Goal: Transaction & Acquisition: Purchase product/service

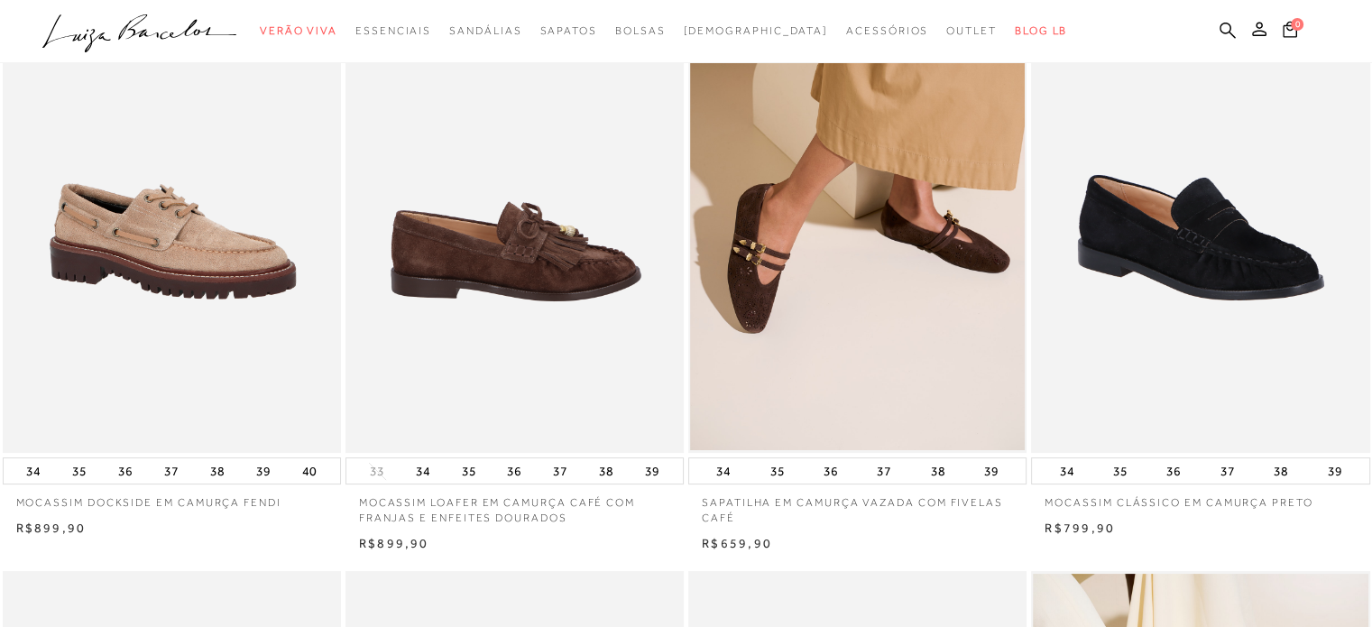
click at [557, 314] on img at bounding box center [515, 200] width 336 height 508
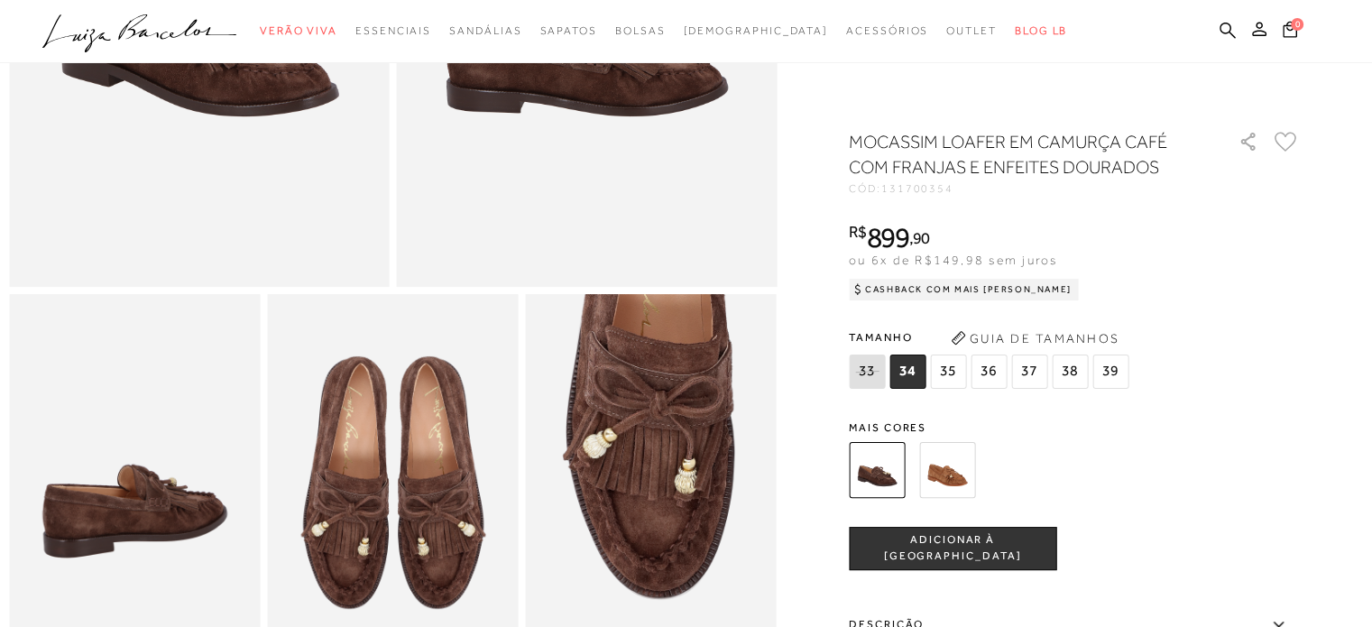
scroll to position [541, 0]
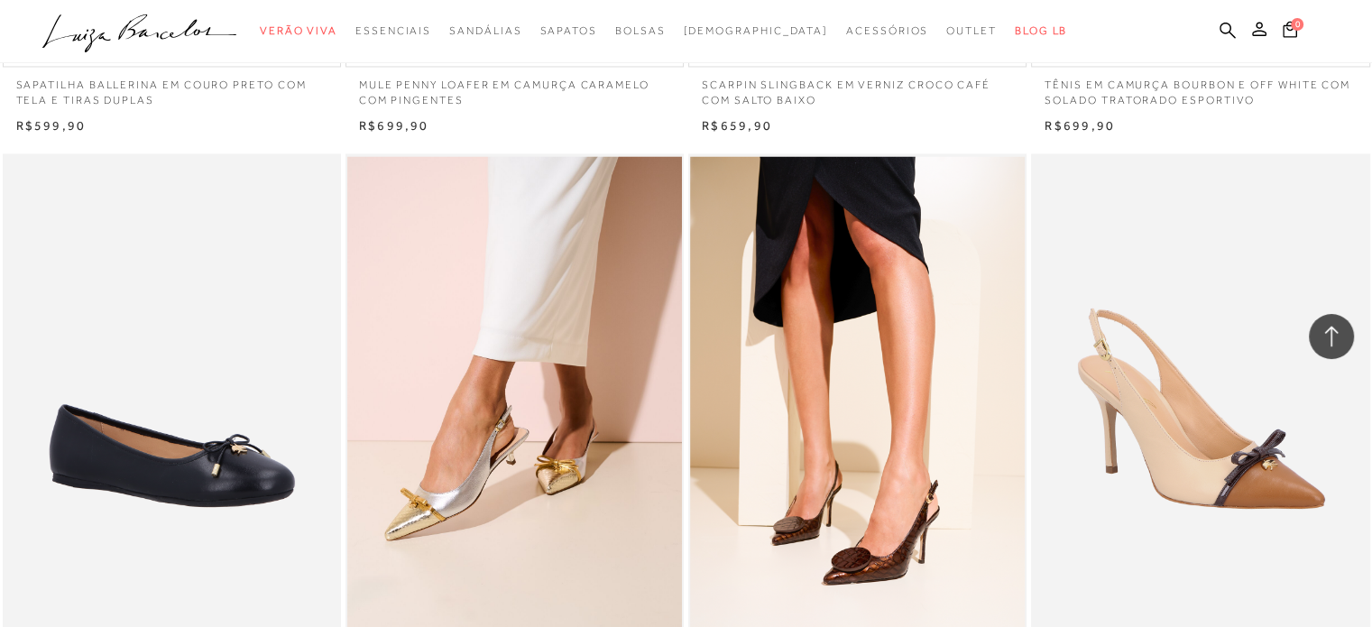
scroll to position [3157, 0]
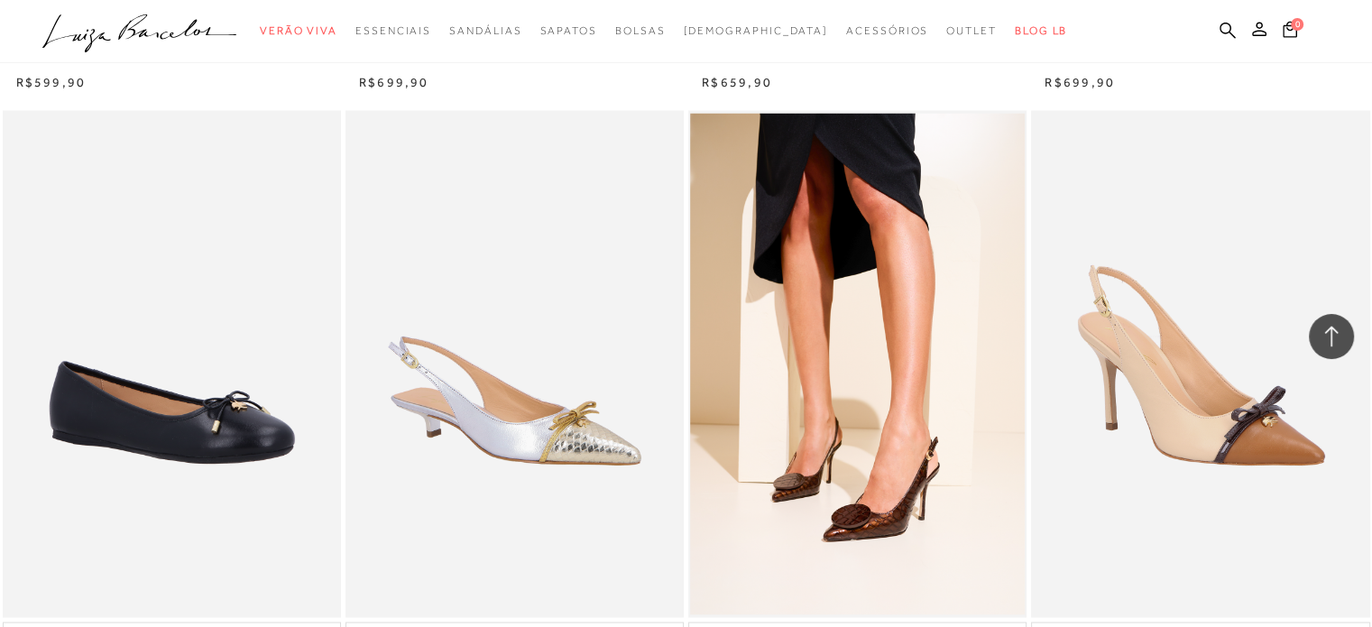
click at [589, 372] on img at bounding box center [515, 364] width 336 height 508
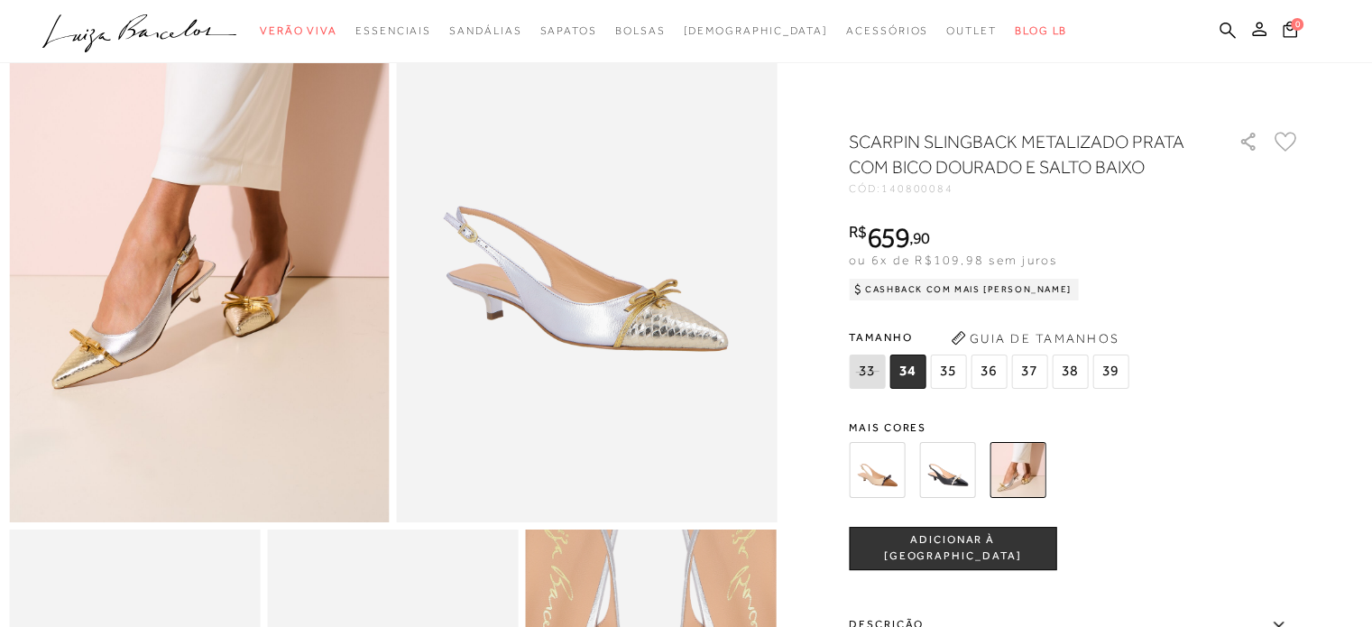
scroll to position [90, 0]
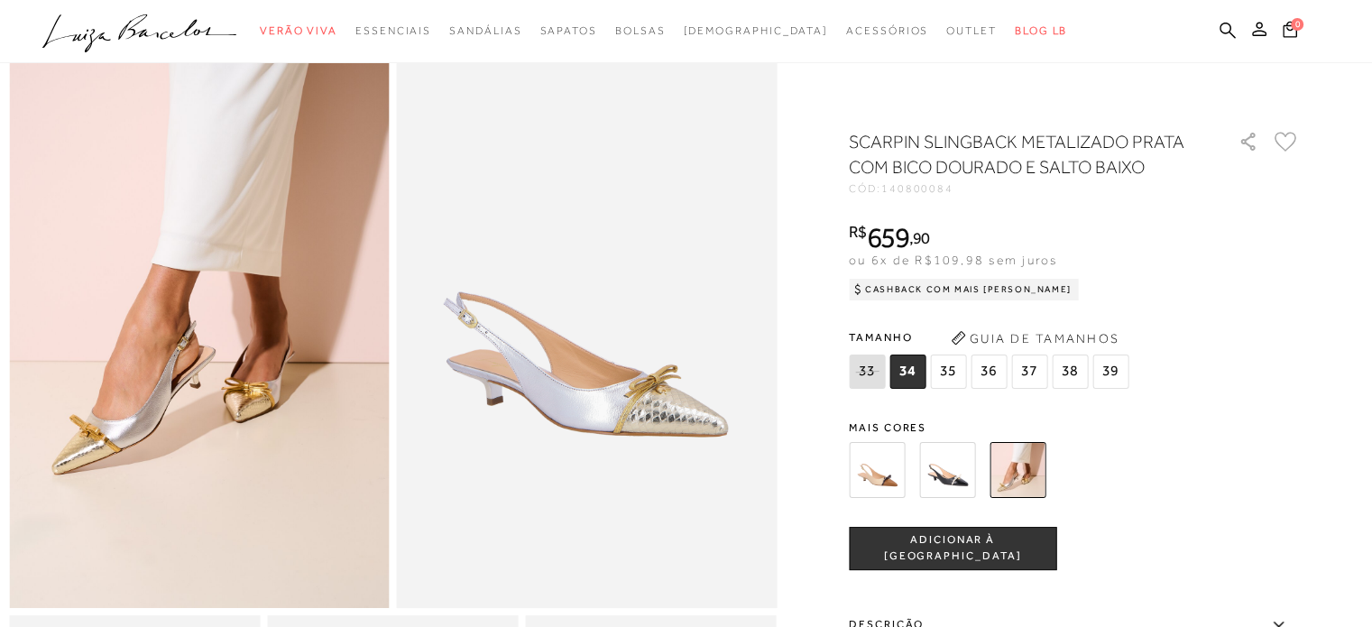
click at [630, 309] on img at bounding box center [587, 323] width 381 height 570
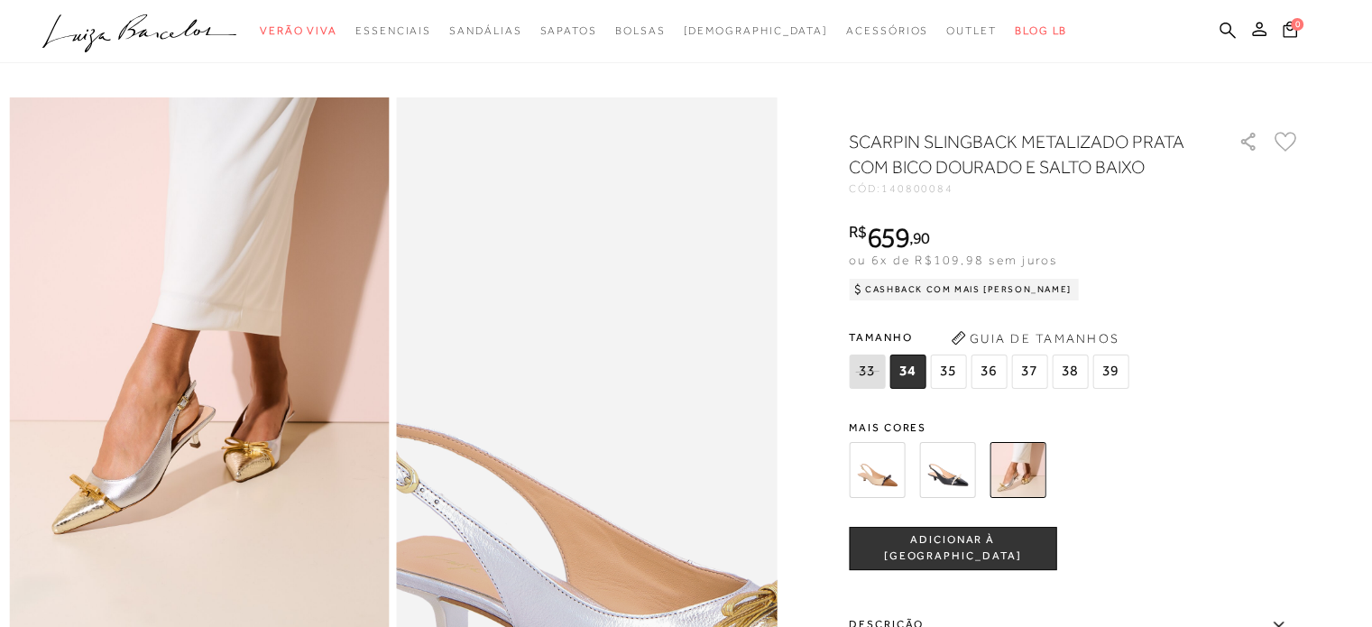
scroll to position [0, 0]
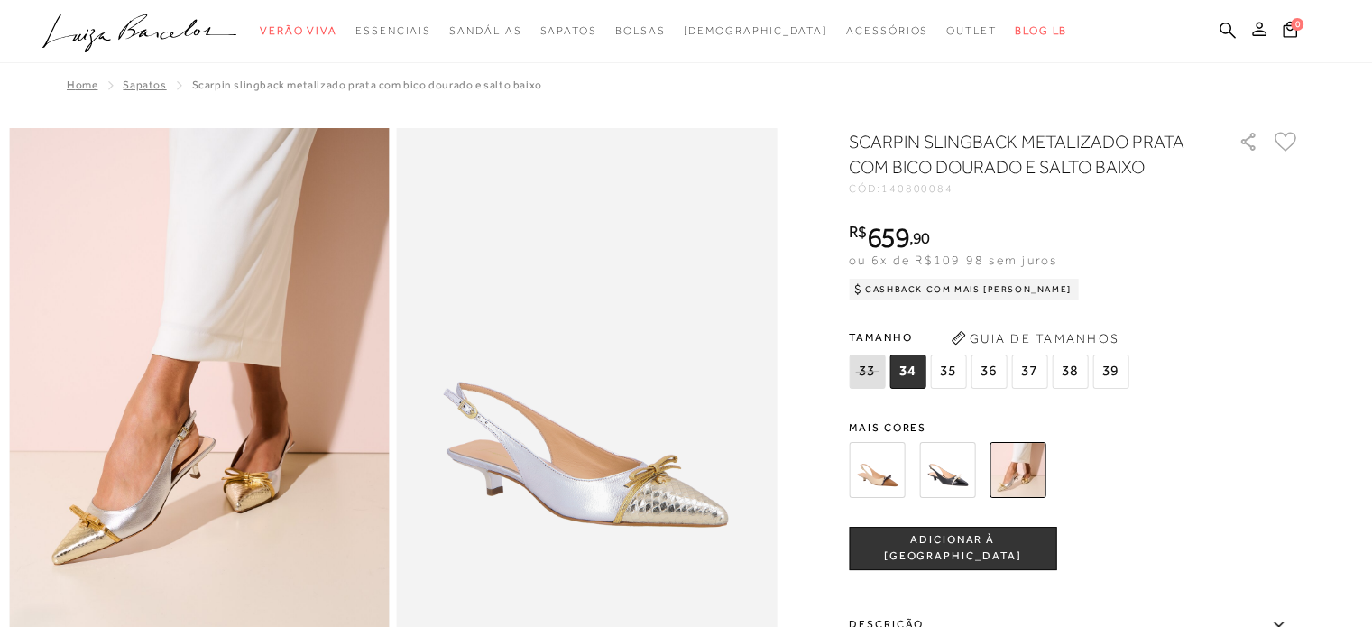
click at [146, 434] on img at bounding box center [199, 413] width 381 height 570
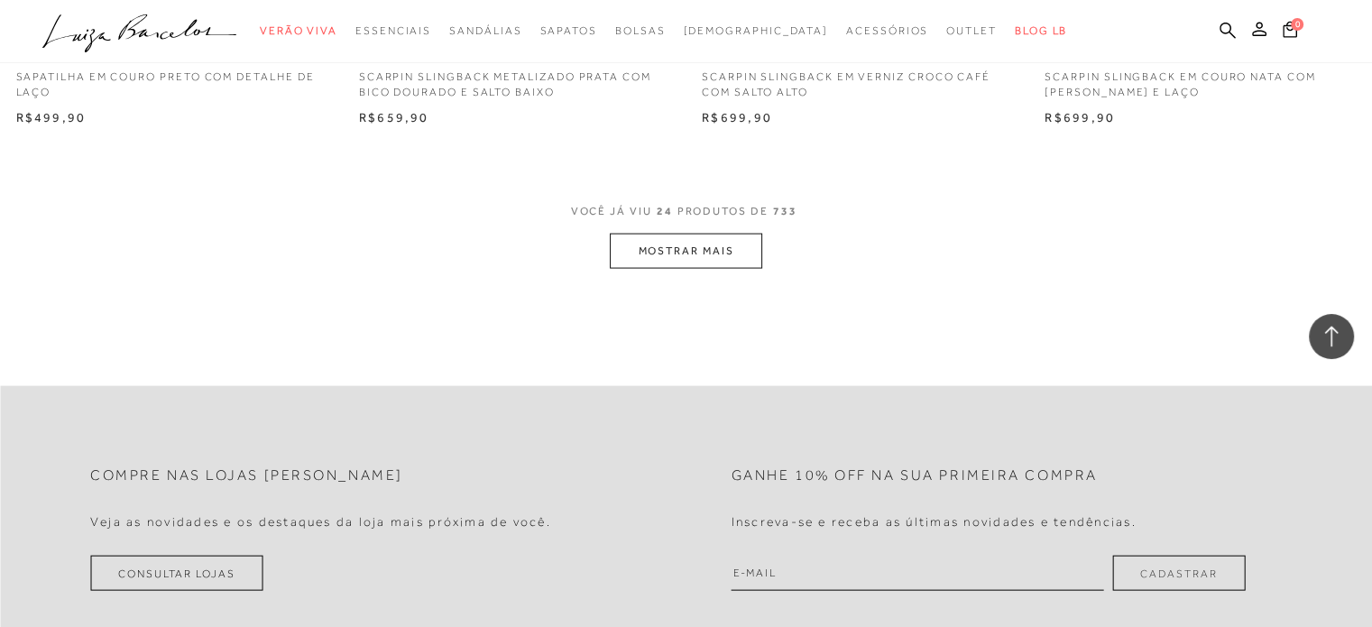
scroll to position [3745, 0]
click at [720, 243] on button "MOSTRAR MAIS" at bounding box center [686, 252] width 152 height 35
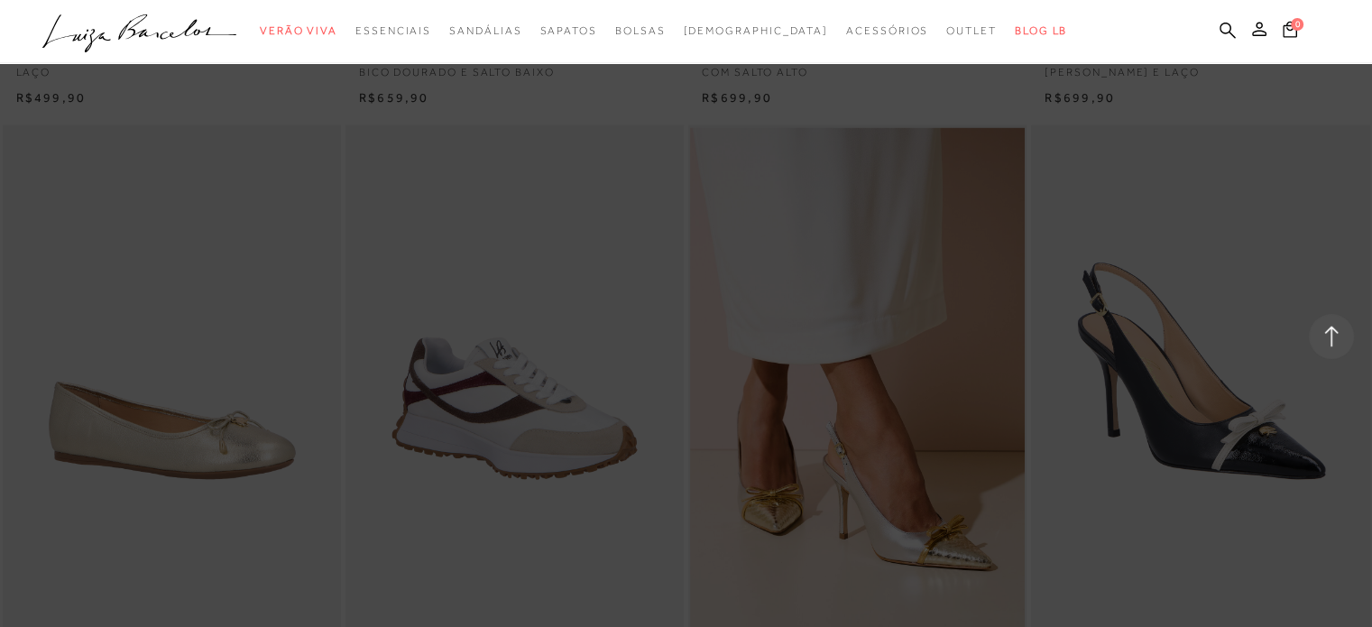
scroll to position [3835, 0]
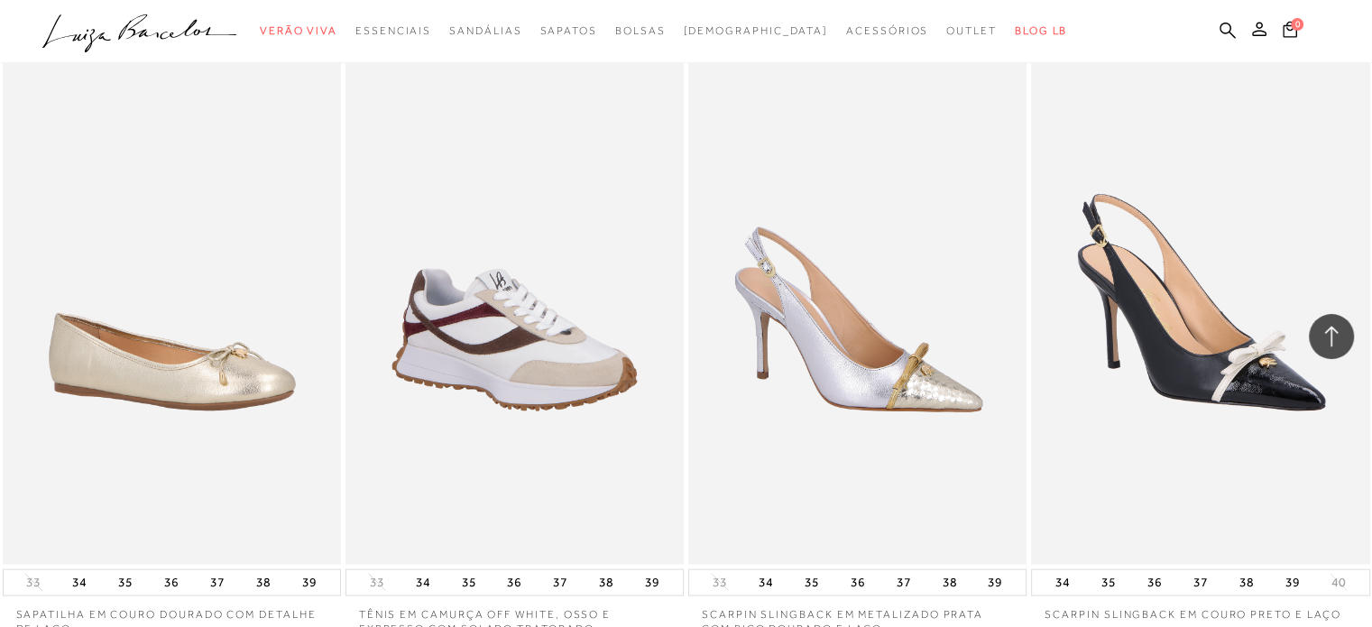
click at [824, 214] on img at bounding box center [858, 311] width 336 height 508
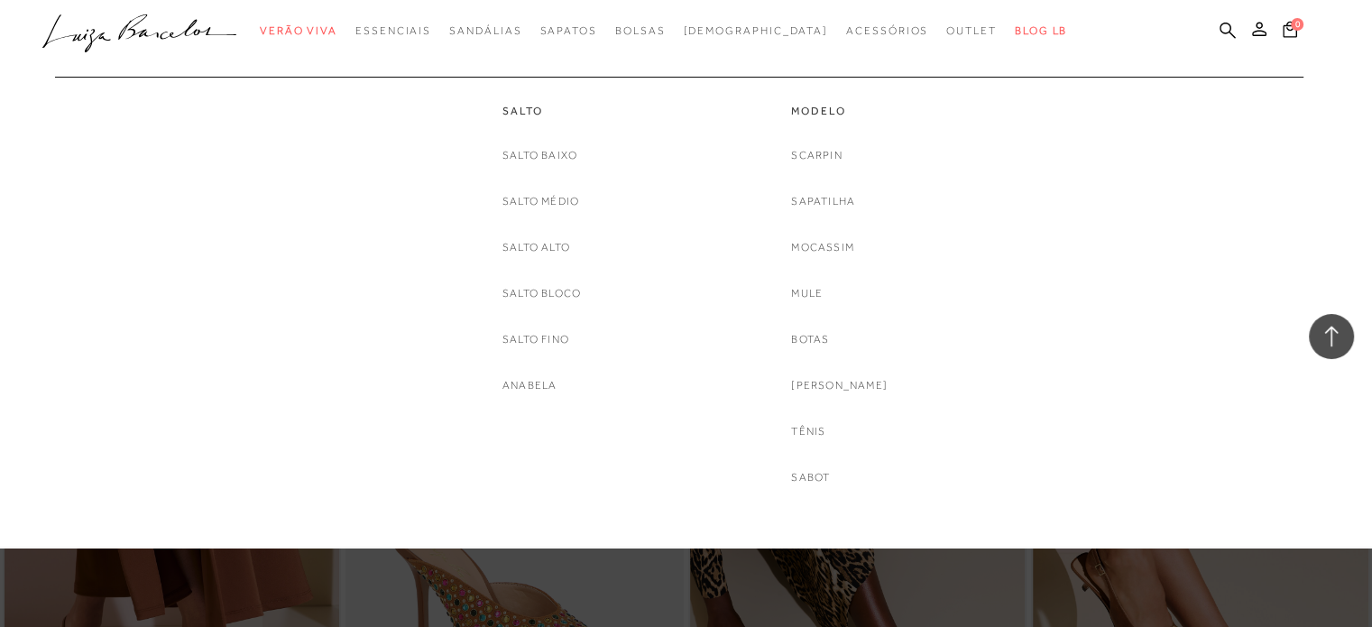
scroll to position [3968, 0]
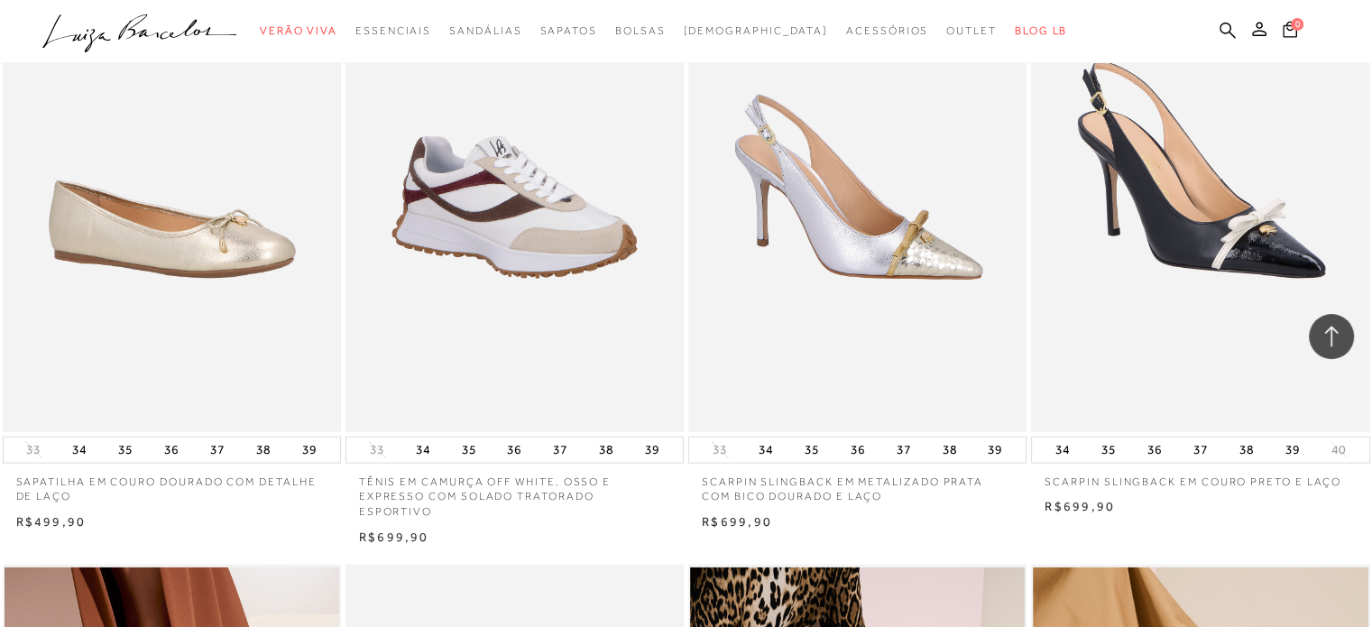
click at [870, 278] on img at bounding box center [858, 178] width 336 height 508
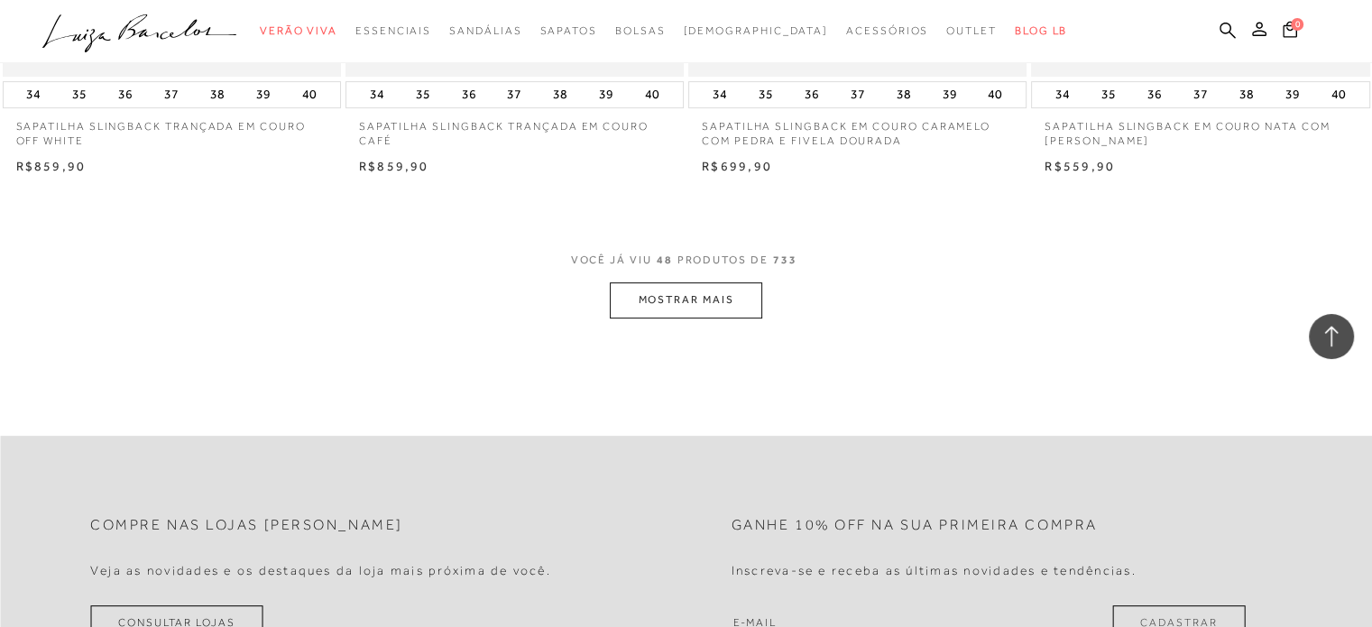
scroll to position [7576, 0]
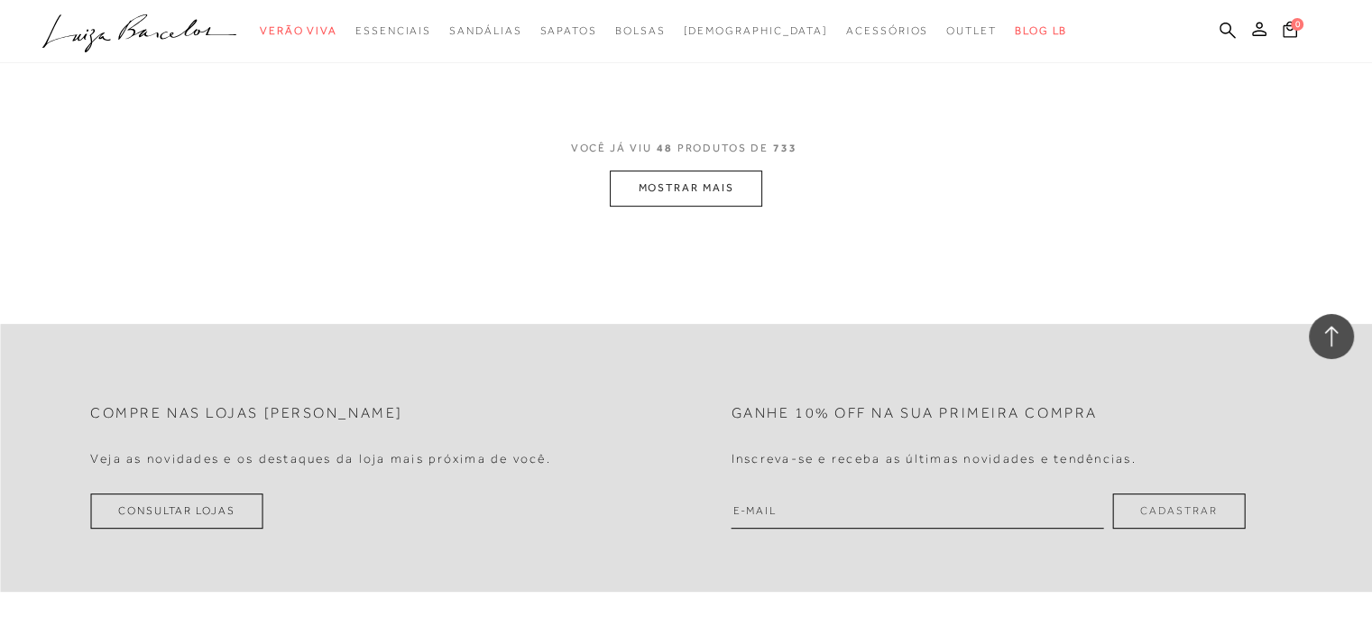
click at [687, 177] on button "MOSTRAR MAIS" at bounding box center [686, 187] width 152 height 35
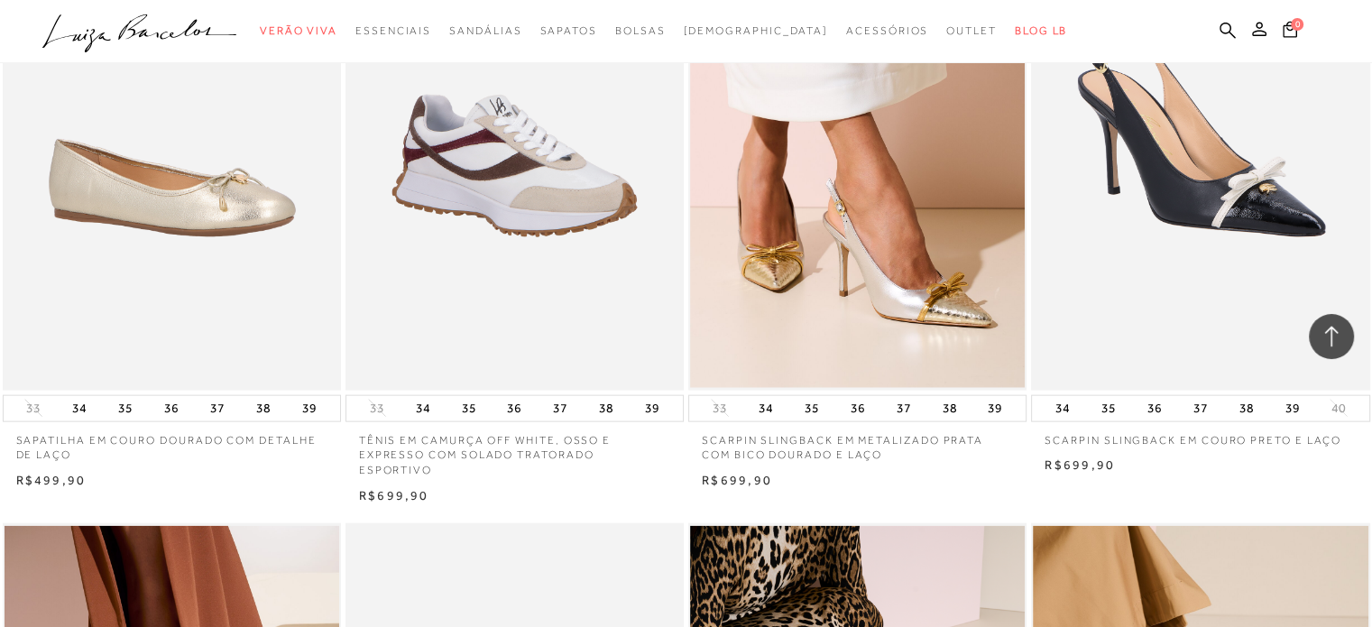
scroll to position [3968, 0]
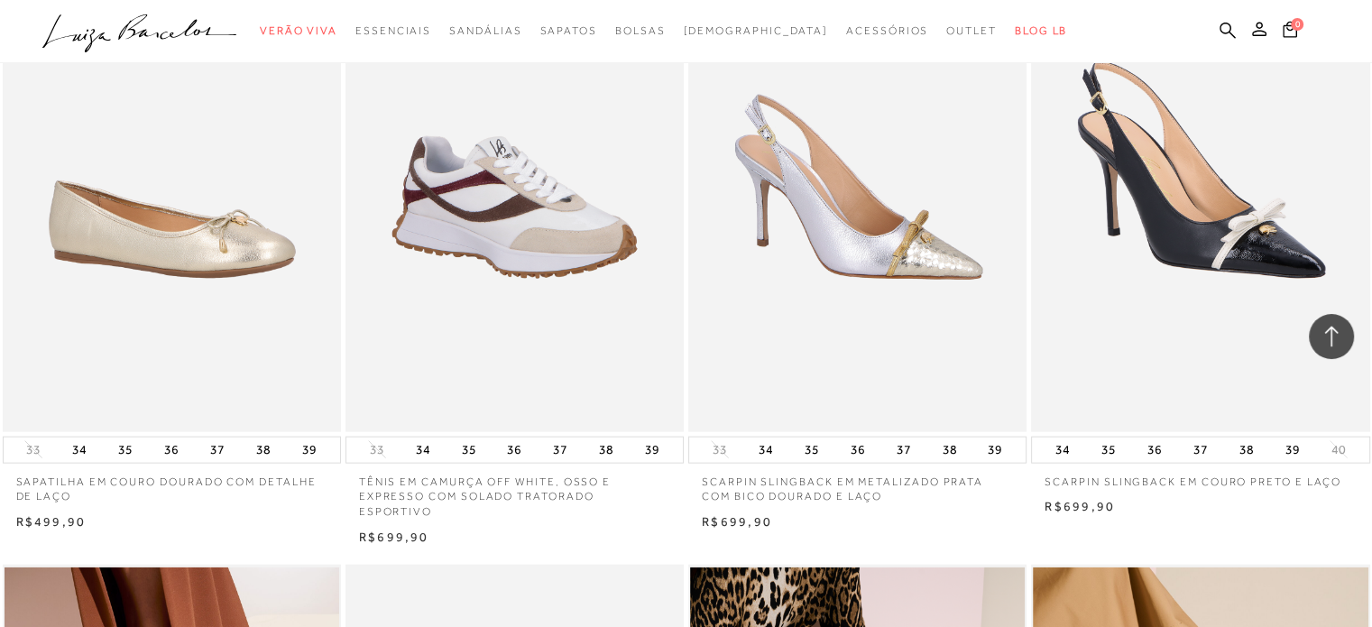
click at [829, 347] on img at bounding box center [858, 178] width 336 height 508
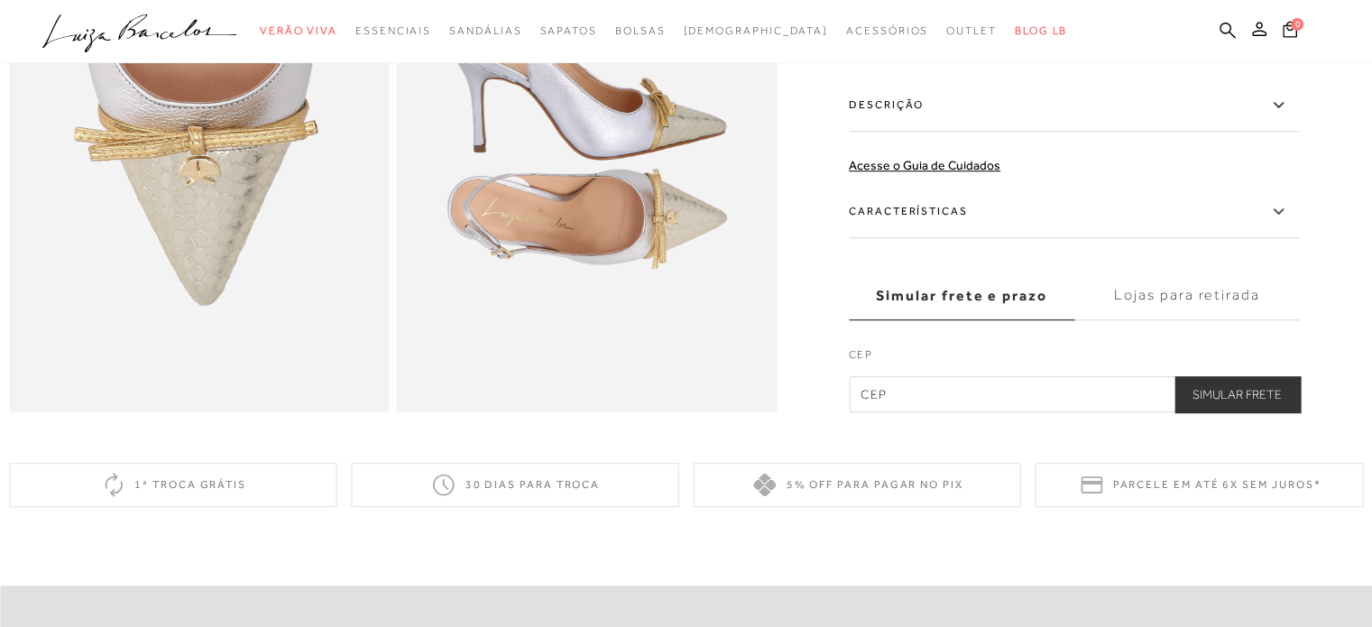
scroll to position [1082, 0]
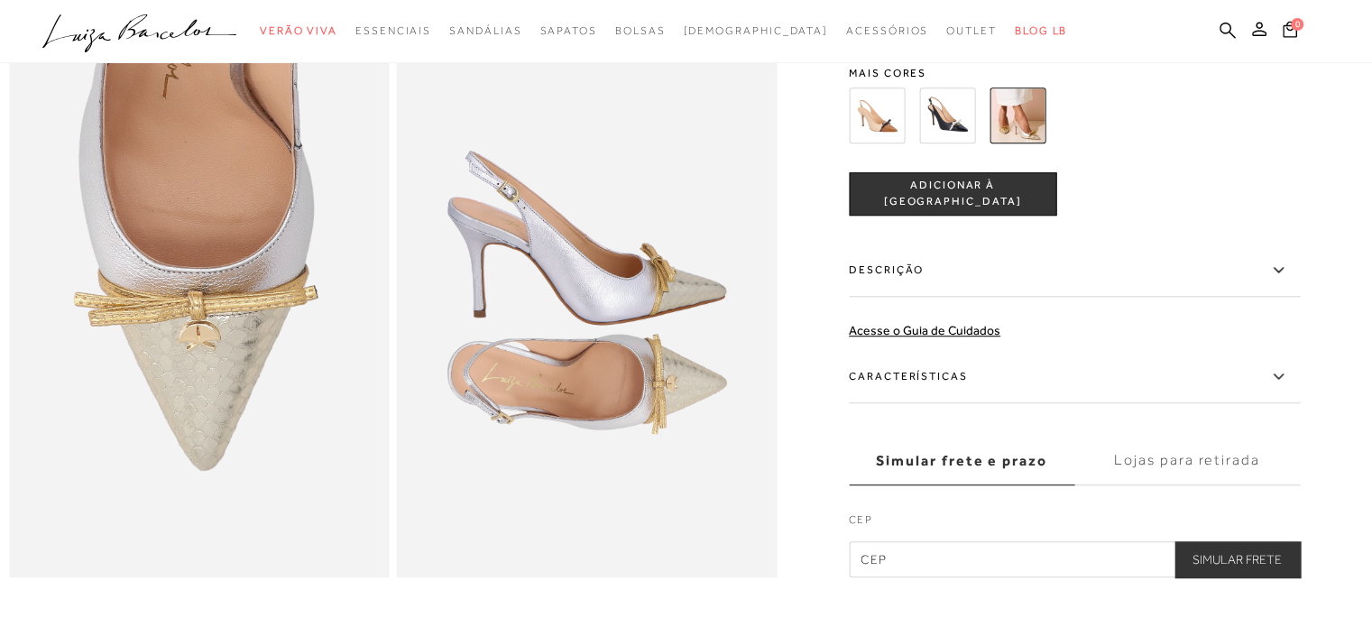
click at [1279, 281] on icon at bounding box center [1278, 270] width 22 height 23
click at [0, 0] on input "Descrição" at bounding box center [0, 0] width 0 height 0
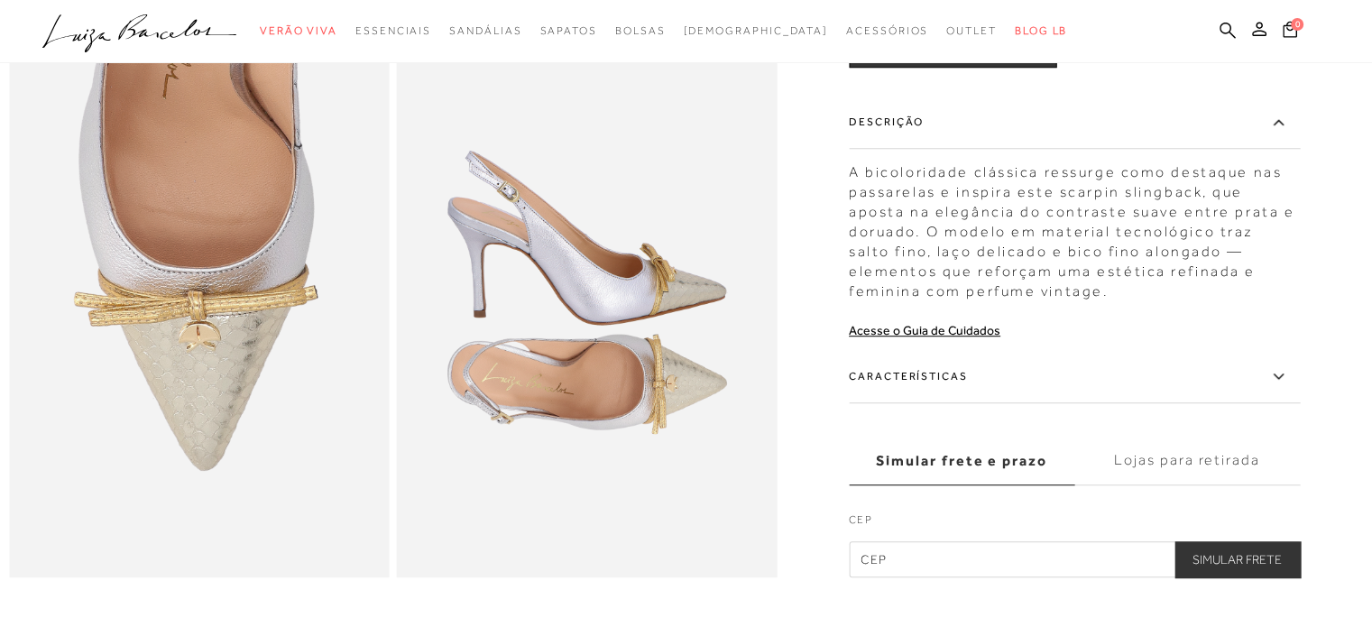
click at [1279, 296] on div "A bicoloridade clássica ressurge como destaque nas passarelas e inspira este sc…" at bounding box center [1074, 227] width 451 height 148
click at [1288, 388] on icon at bounding box center [1278, 376] width 22 height 23
click at [0, 0] on input "Características" at bounding box center [0, 0] width 0 height 0
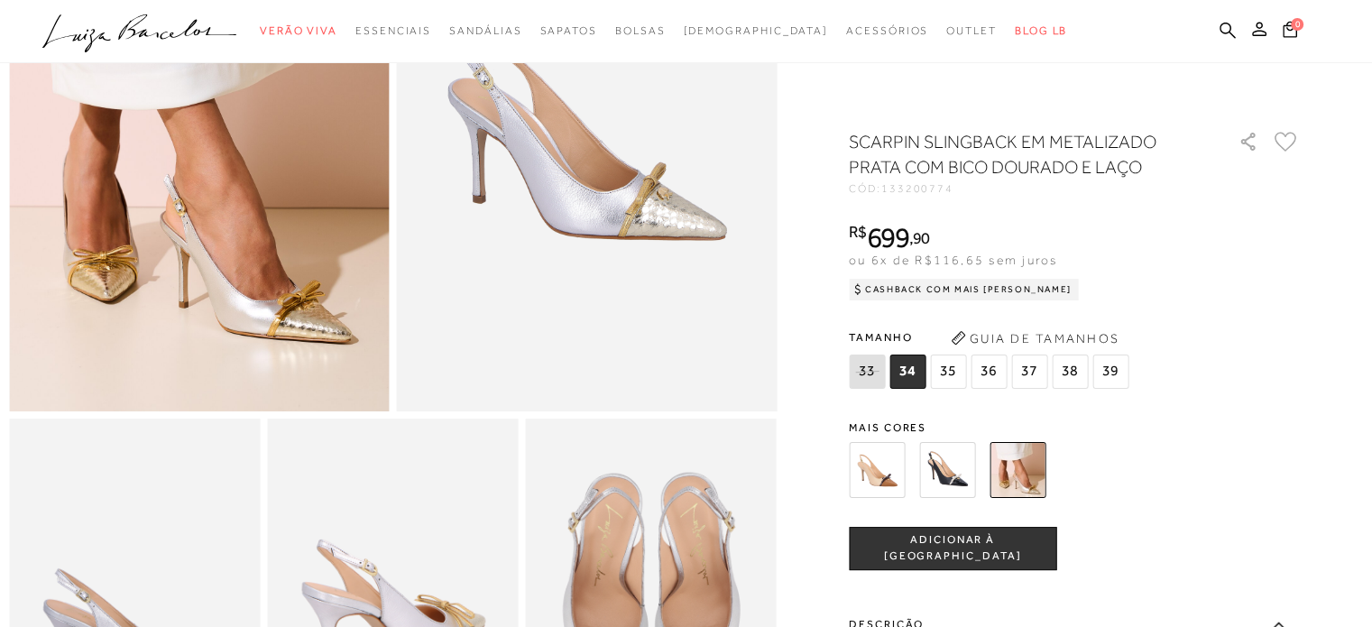
scroll to position [271, 0]
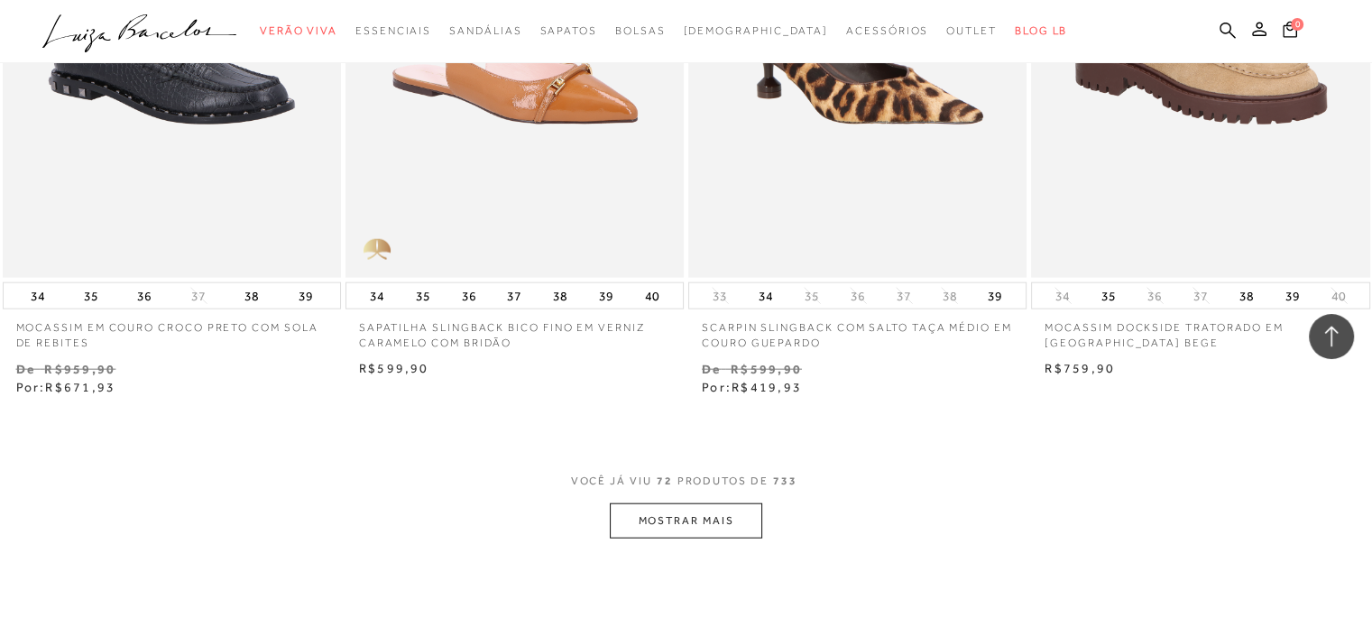
scroll to position [11094, 0]
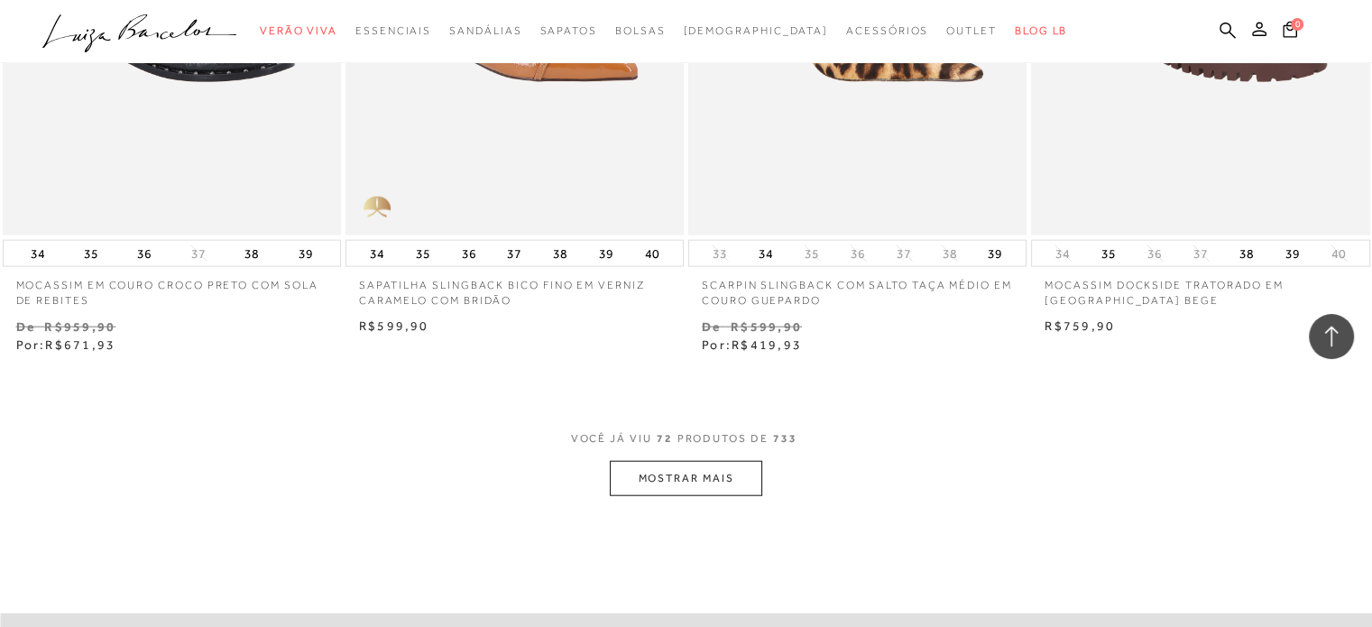
click at [668, 466] on button "MOSTRAR MAIS" at bounding box center [686, 478] width 152 height 35
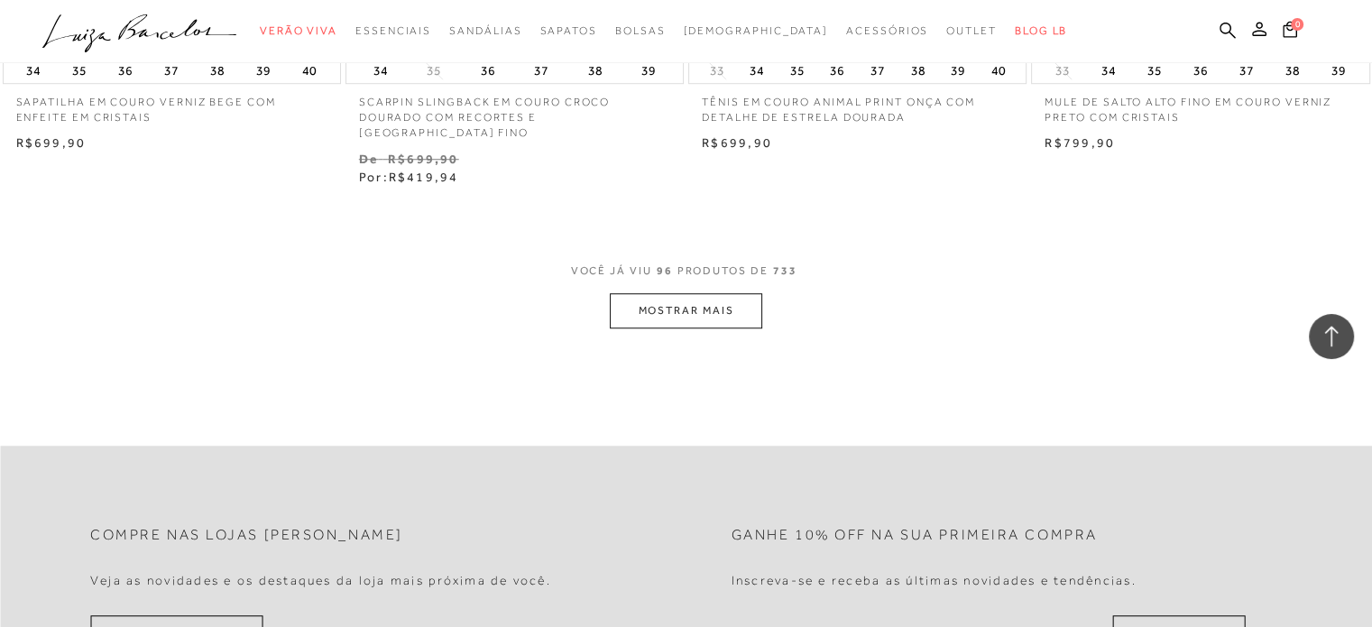
scroll to position [15153, 0]
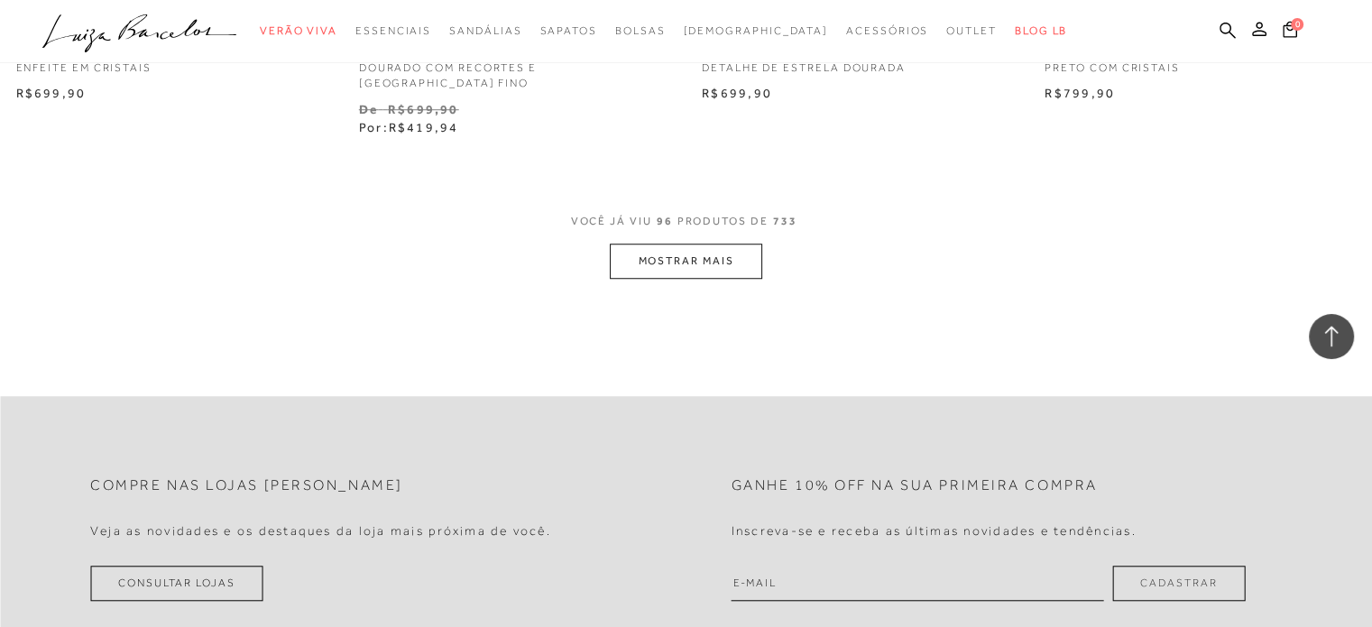
click at [750, 244] on button "MOSTRAR MAIS" at bounding box center [686, 261] width 152 height 35
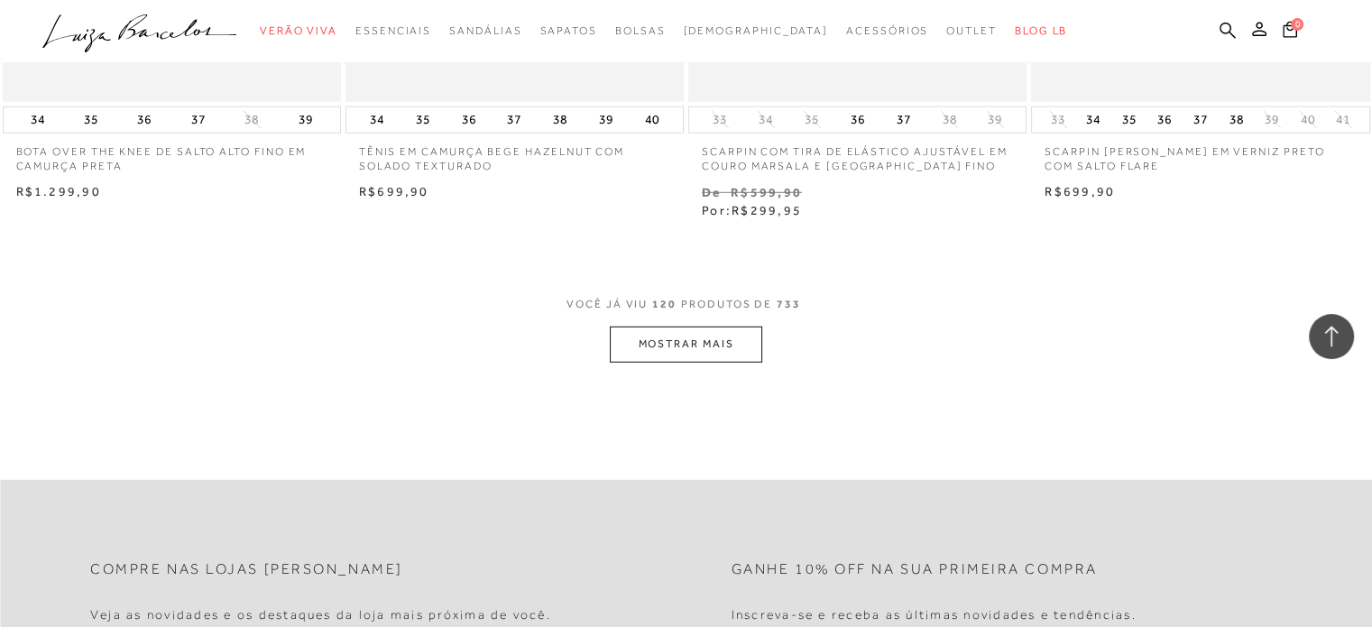
scroll to position [18942, 0]
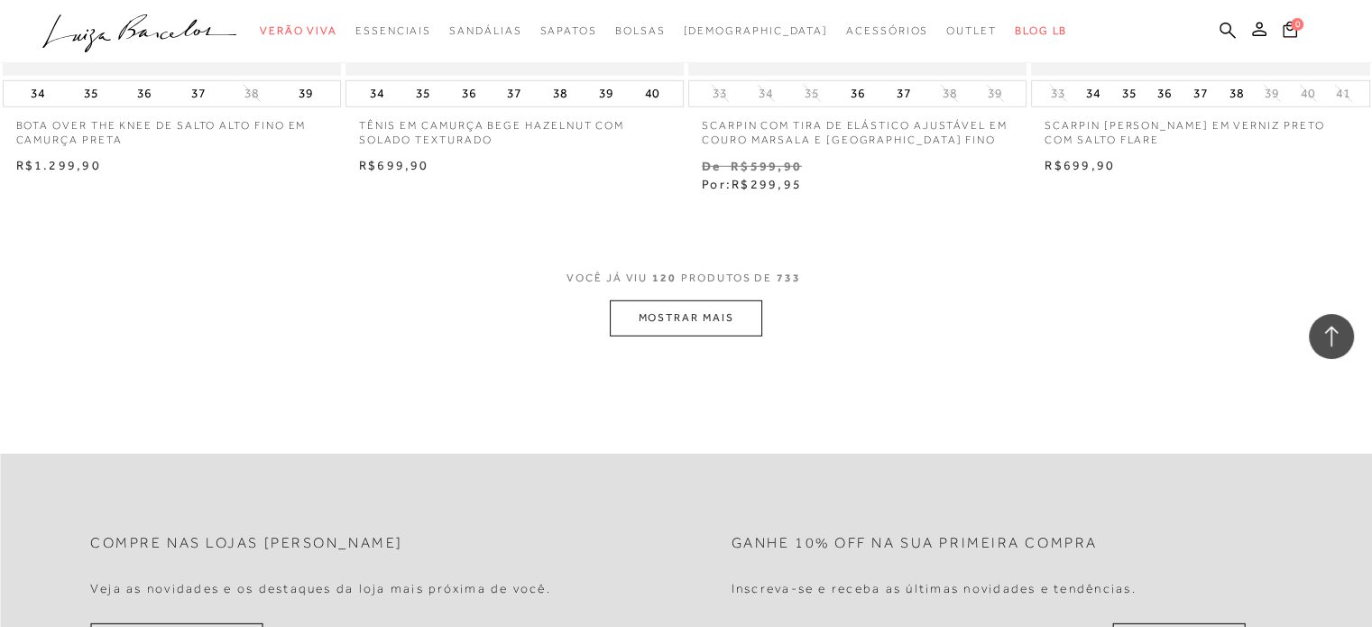
click at [656, 300] on button "MOSTRAR MAIS" at bounding box center [686, 317] width 152 height 35
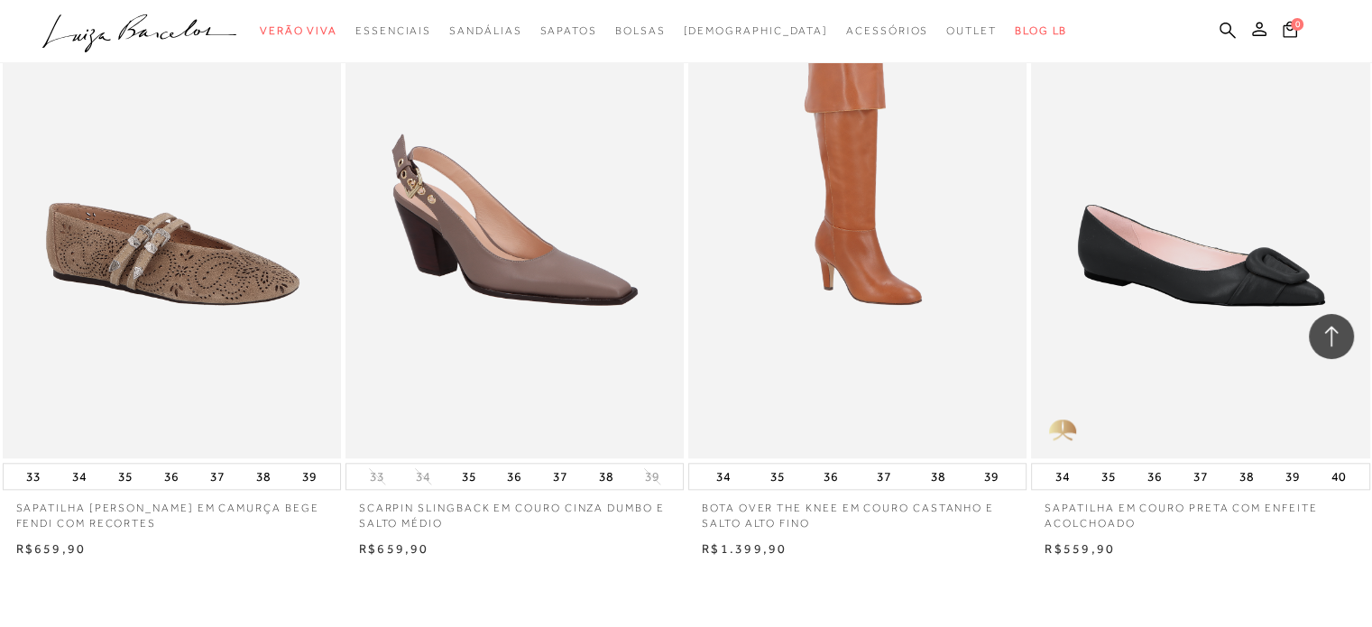
scroll to position [22550, 0]
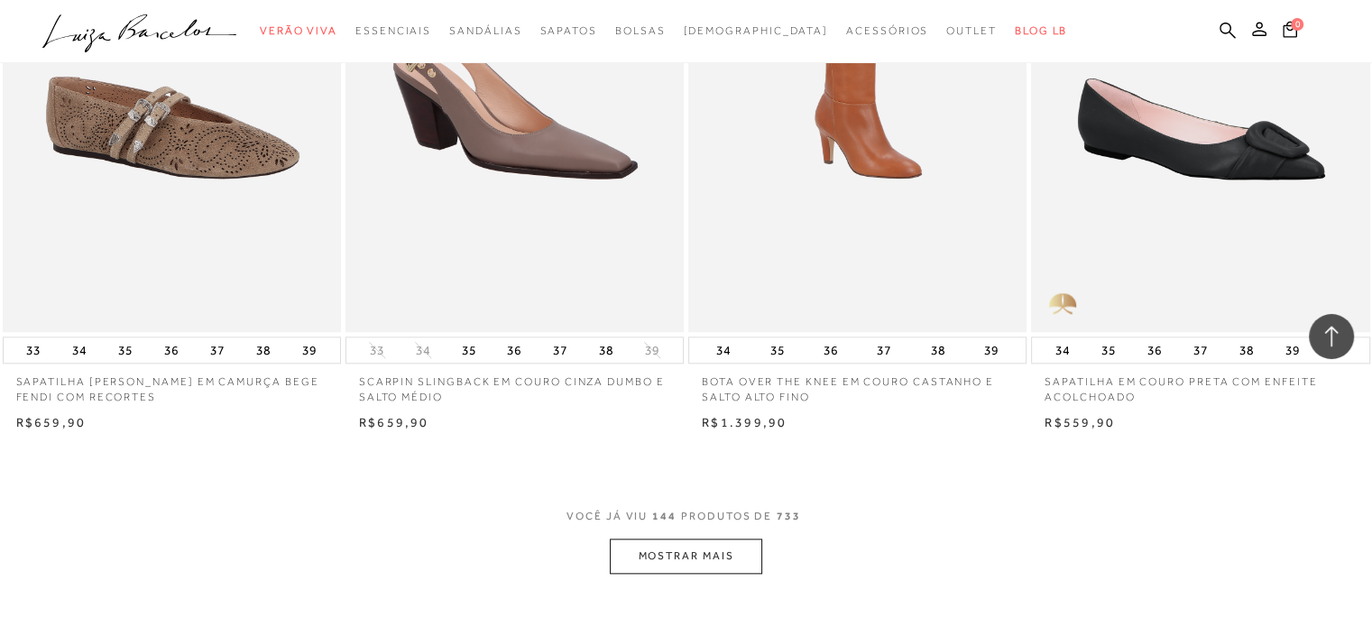
click at [666, 539] on button "MOSTRAR MAIS" at bounding box center [686, 556] width 152 height 35
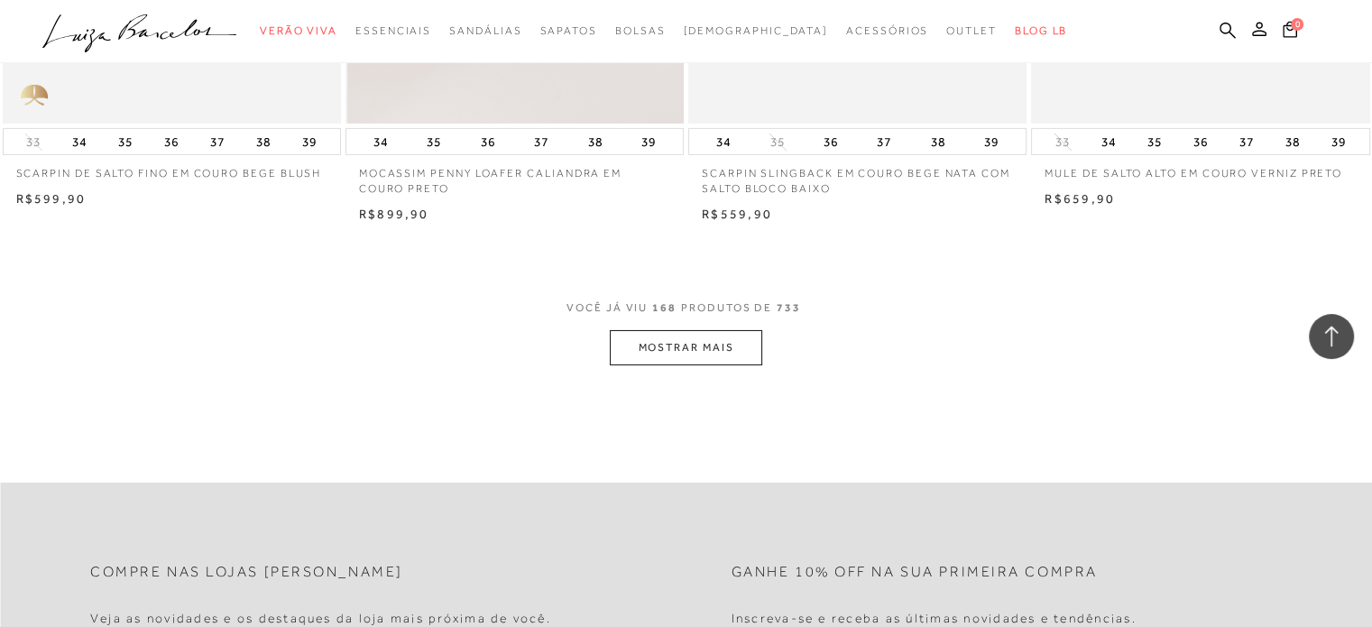
scroll to position [26699, 0]
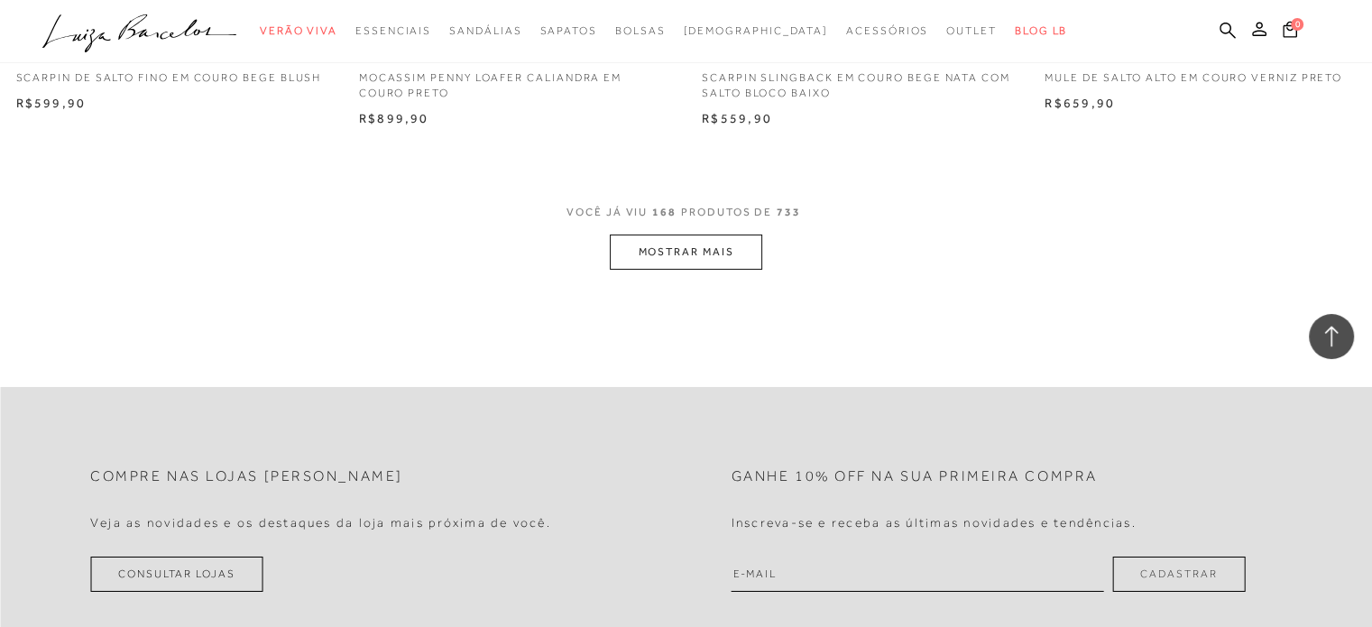
click at [667, 235] on button "MOSTRAR MAIS" at bounding box center [686, 252] width 152 height 35
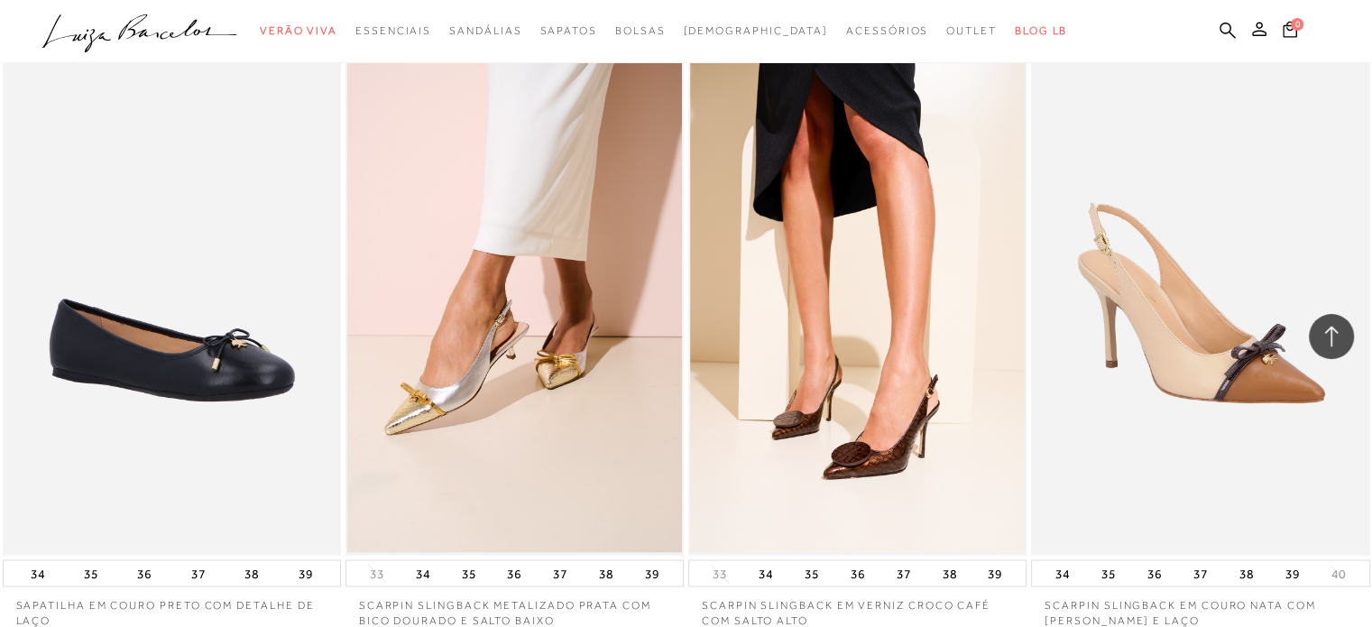
scroll to position [3247, 0]
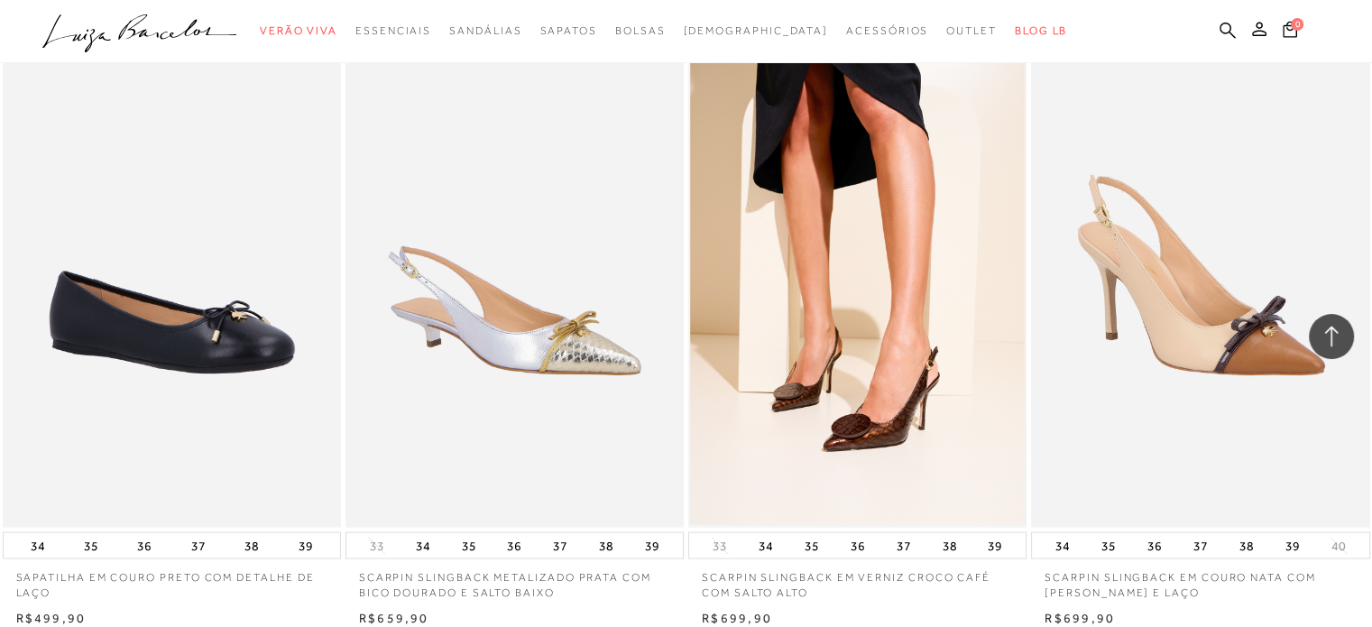
click at [560, 244] on img at bounding box center [515, 274] width 336 height 508
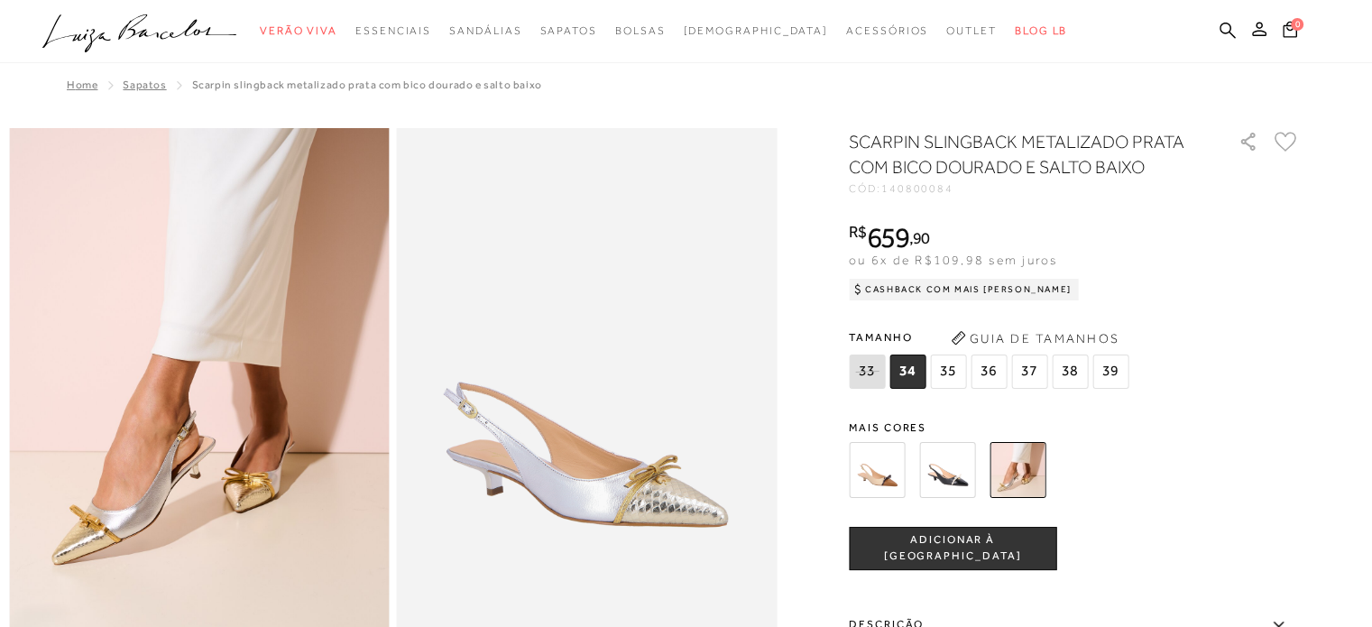
click at [990, 367] on span "36" at bounding box center [989, 371] width 36 height 34
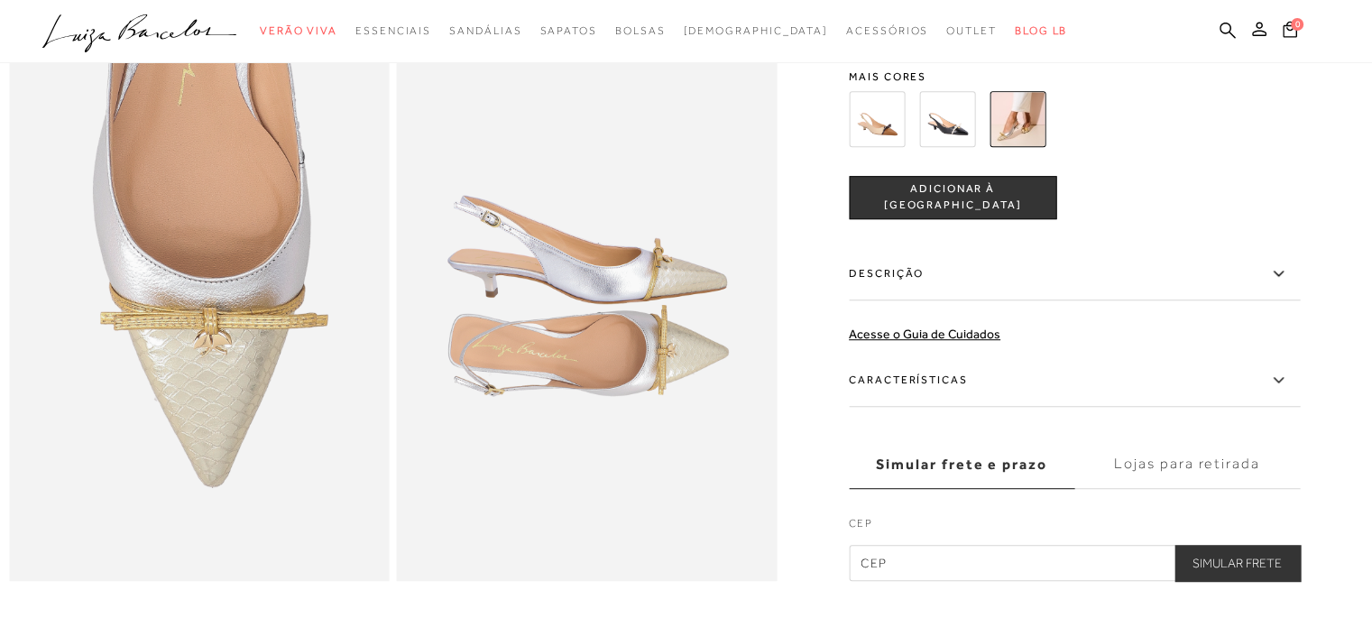
scroll to position [1082, 0]
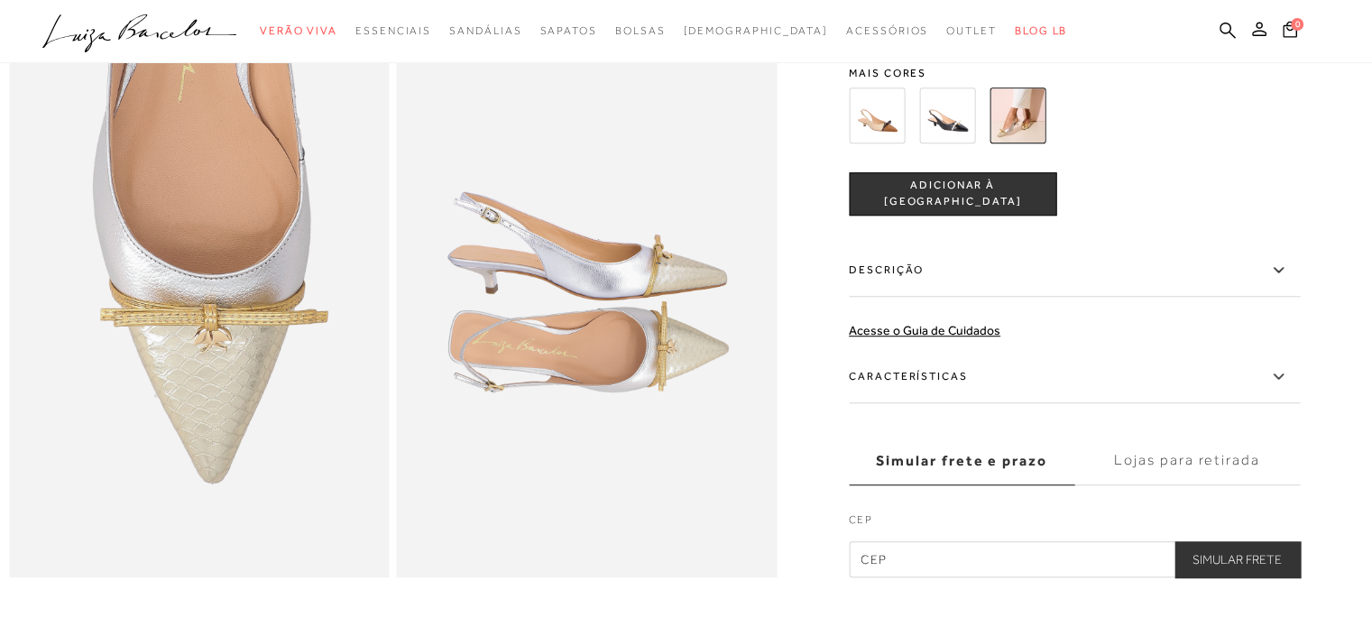
click at [1288, 388] on icon at bounding box center [1278, 376] width 22 height 23
click at [0, 0] on input "Características" at bounding box center [0, 0] width 0 height 0
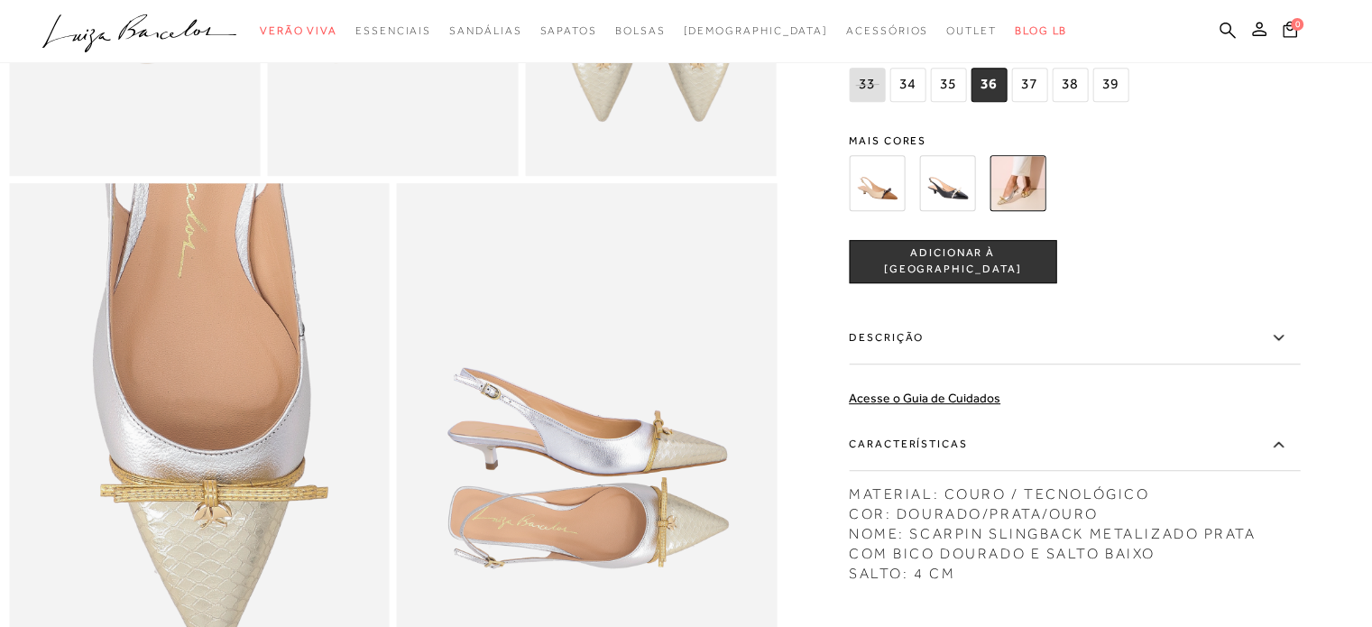
scroll to position [722, 0]
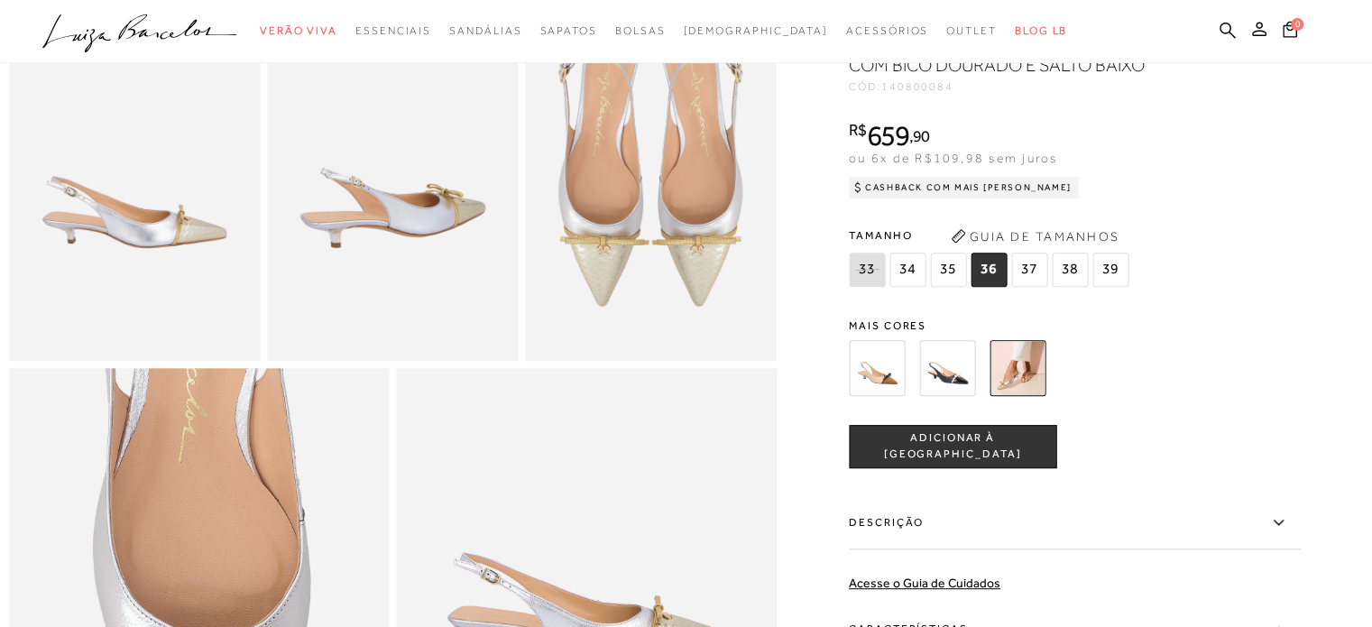
click at [928, 463] on span "ADICIONAR À [GEOGRAPHIC_DATA]" at bounding box center [953, 447] width 206 height 32
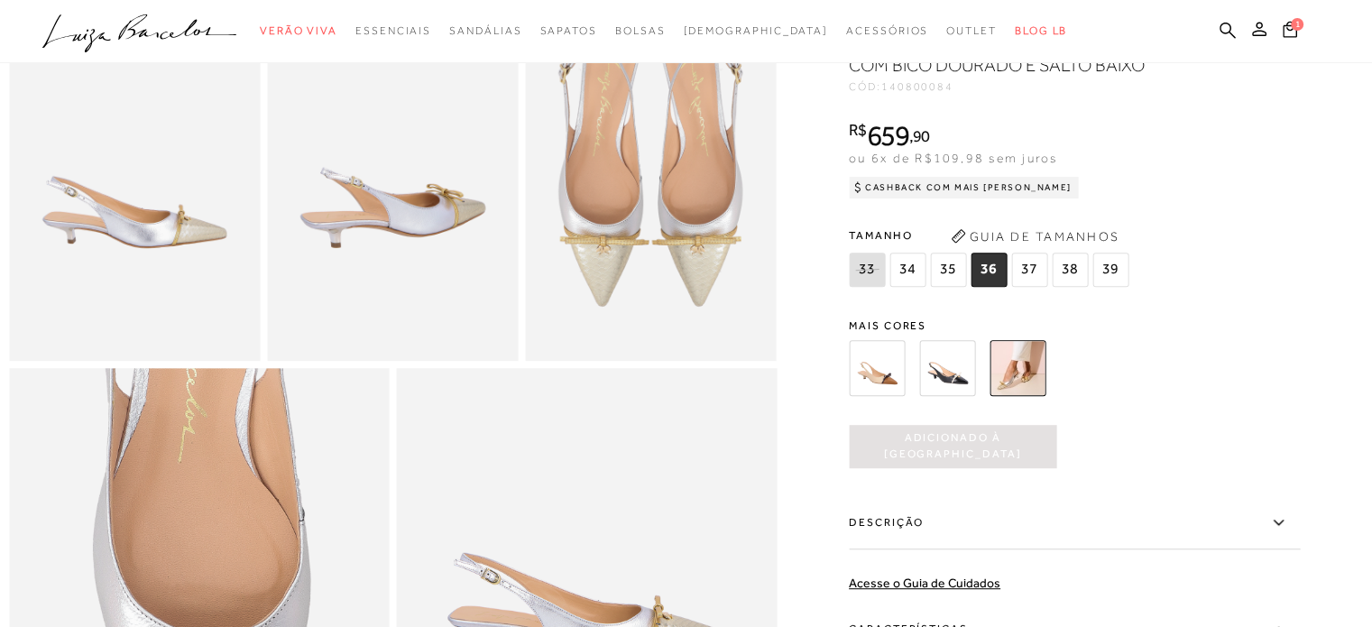
scroll to position [0, 0]
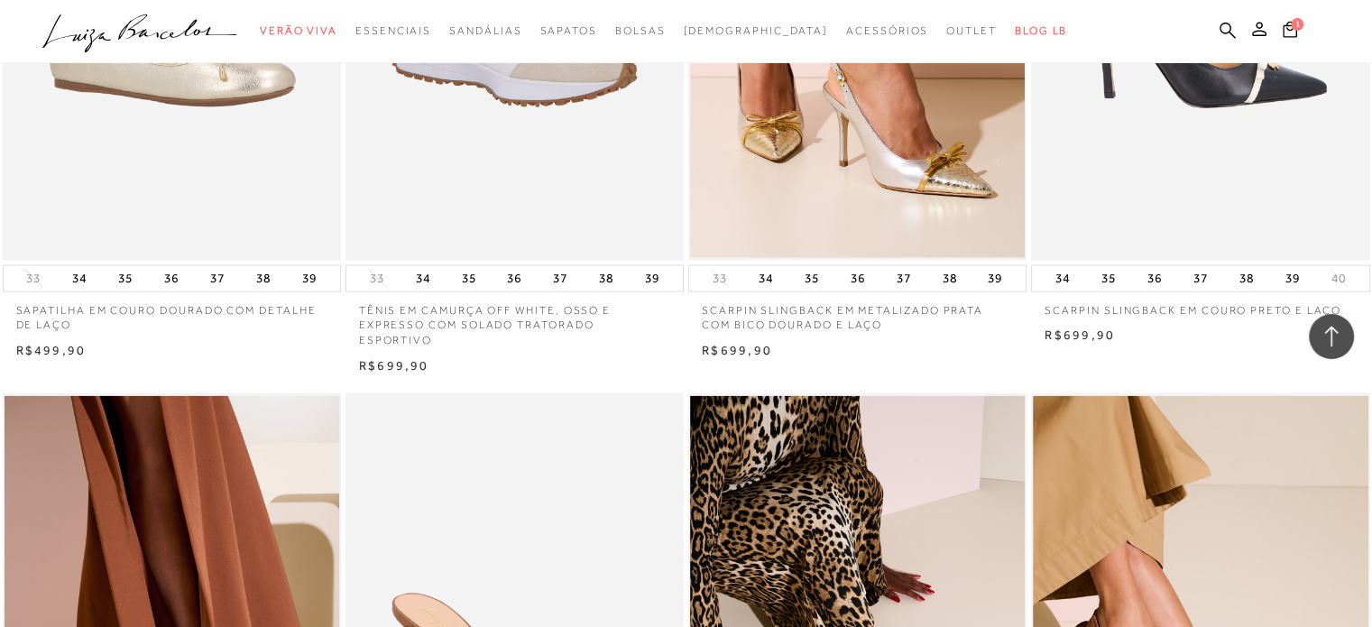
scroll to position [4149, 0]
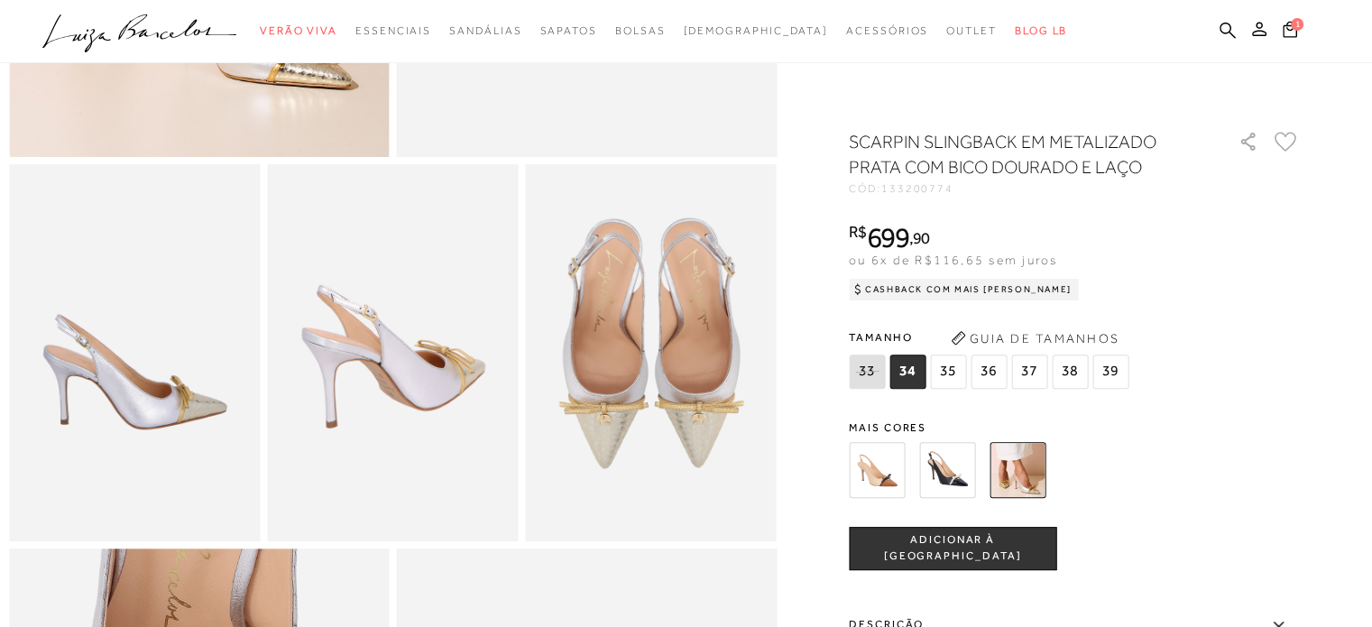
click at [1194, 342] on div "Tamanho 33 34 35" at bounding box center [1074, 358] width 451 height 69
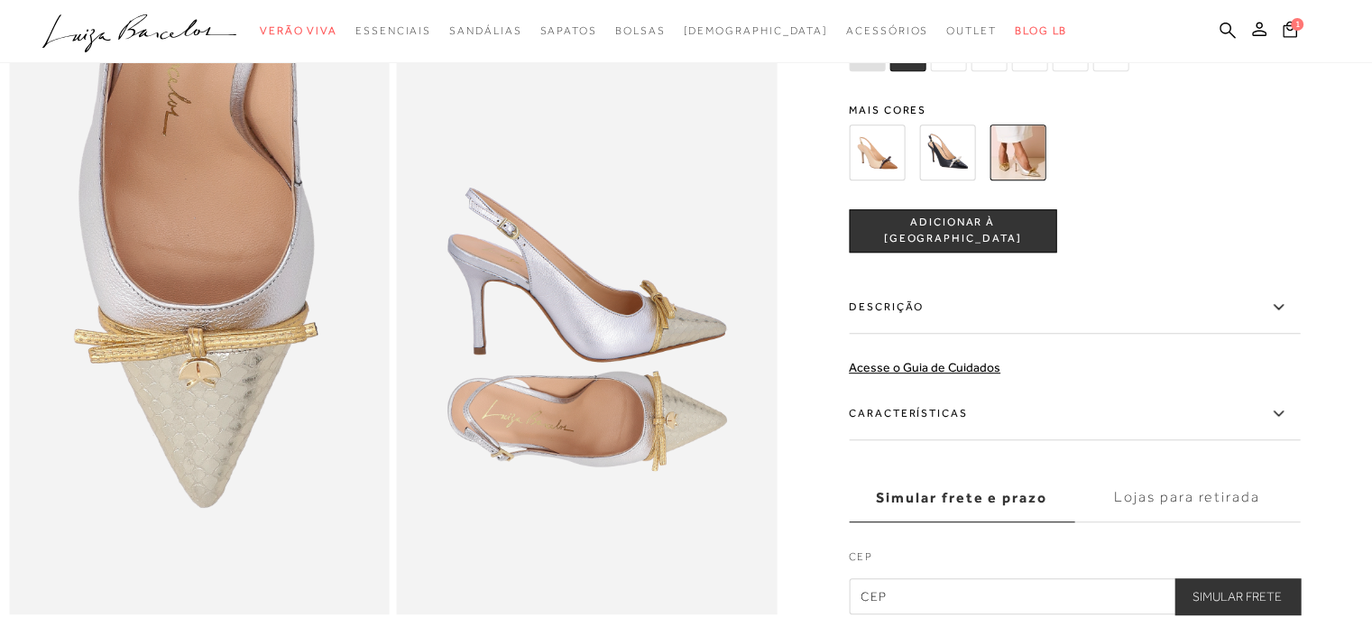
scroll to position [1070, 0]
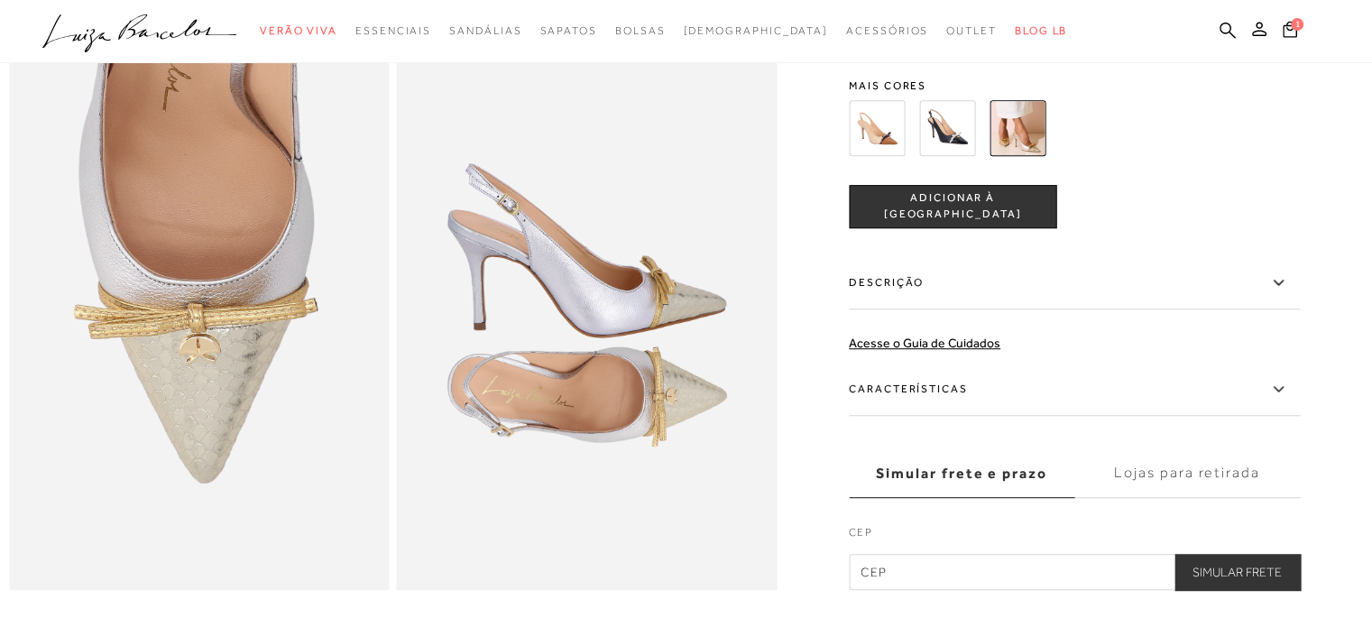
click at [1286, 400] on icon at bounding box center [1278, 389] width 22 height 23
click at [0, 0] on input "Características" at bounding box center [0, 0] width 0 height 0
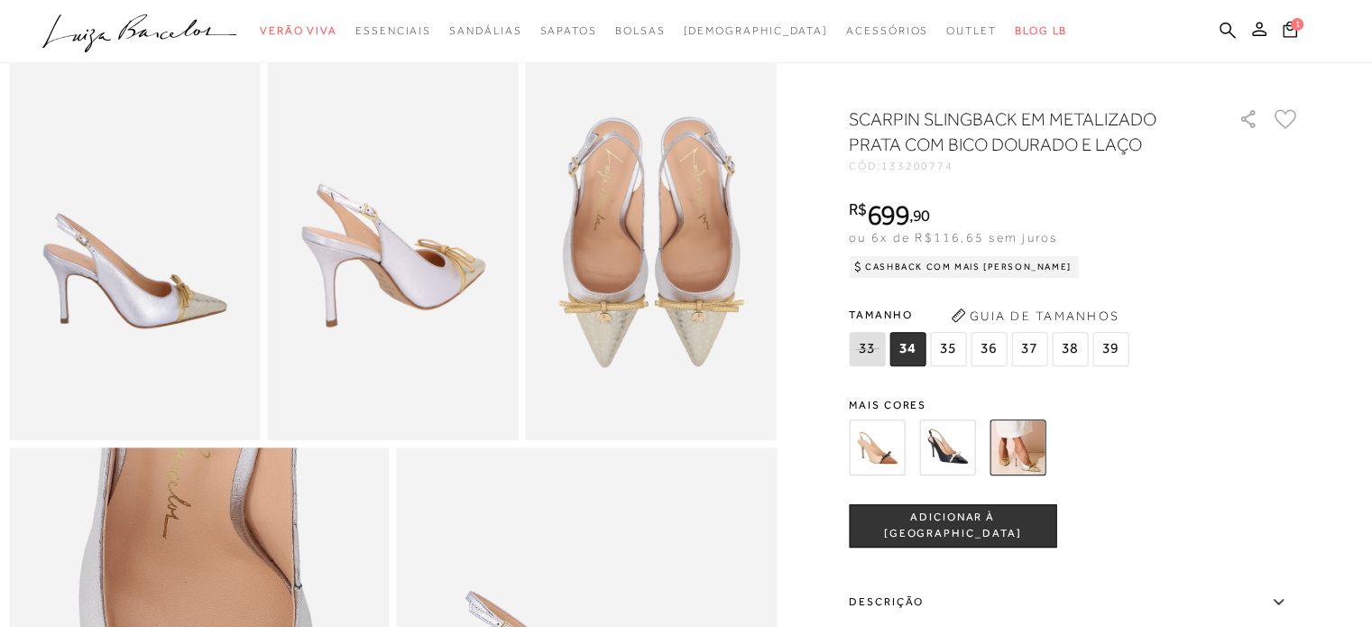
scroll to position [640, 0]
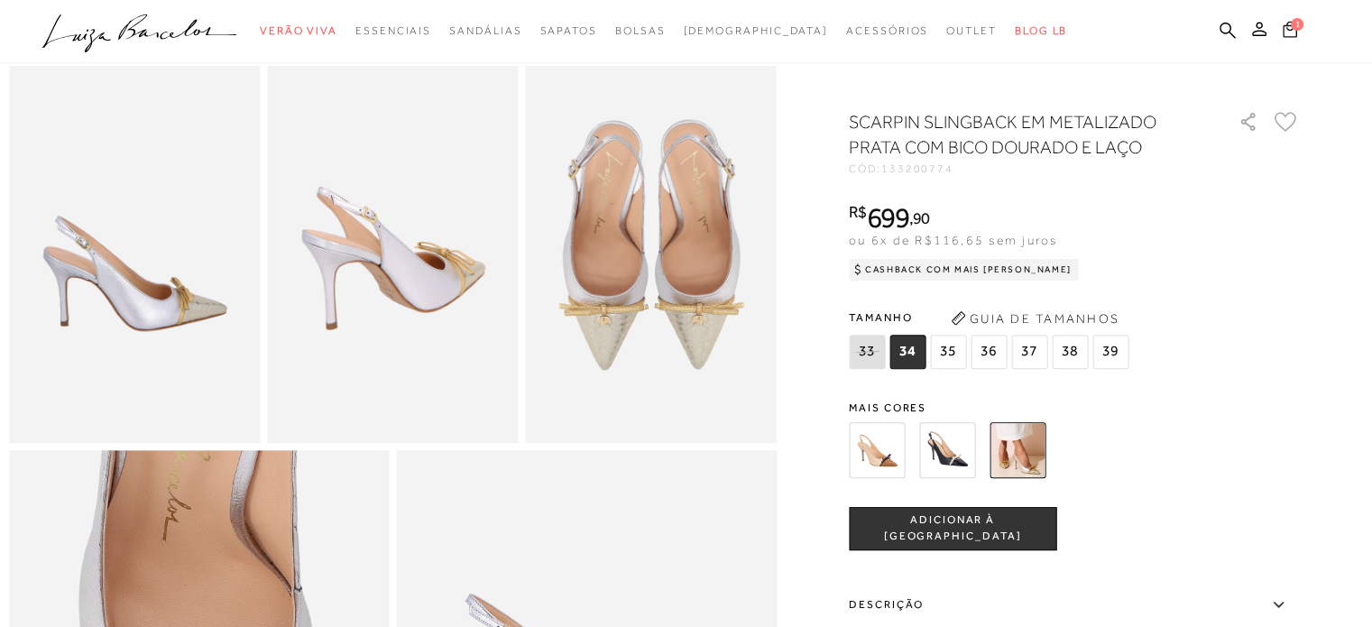
click at [1281, 42] on button "1" at bounding box center [1289, 32] width 25 height 24
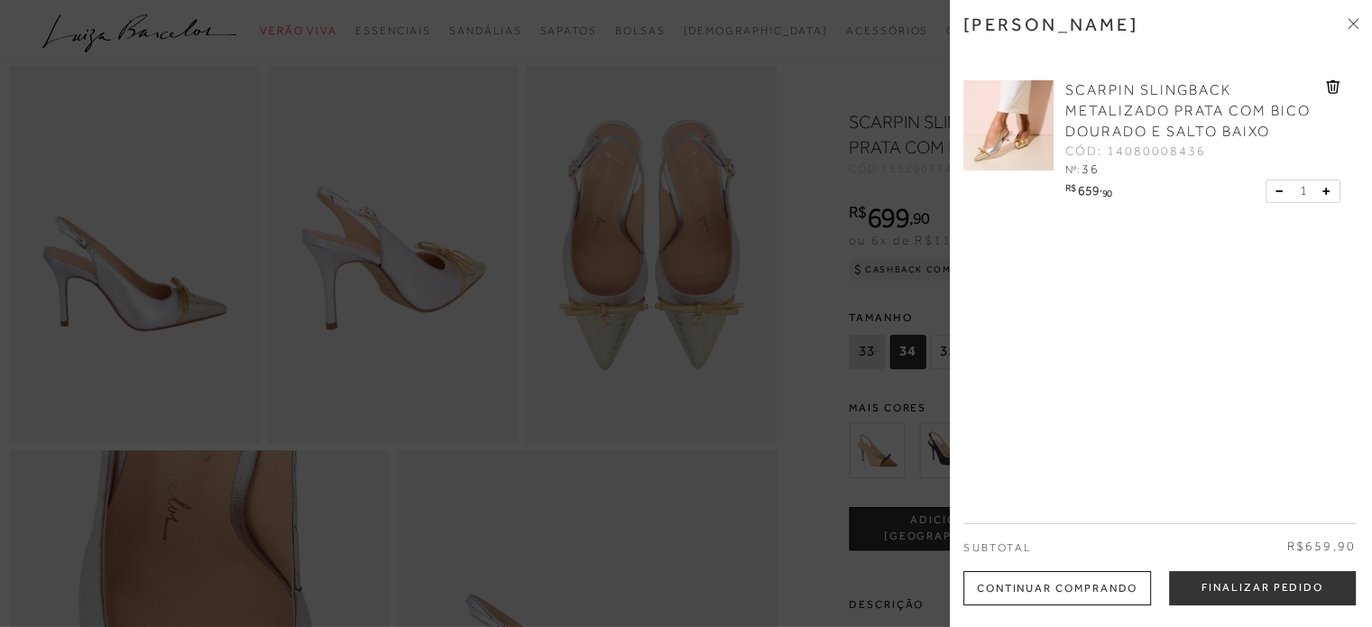
click at [1050, 115] on img at bounding box center [1008, 125] width 90 height 90
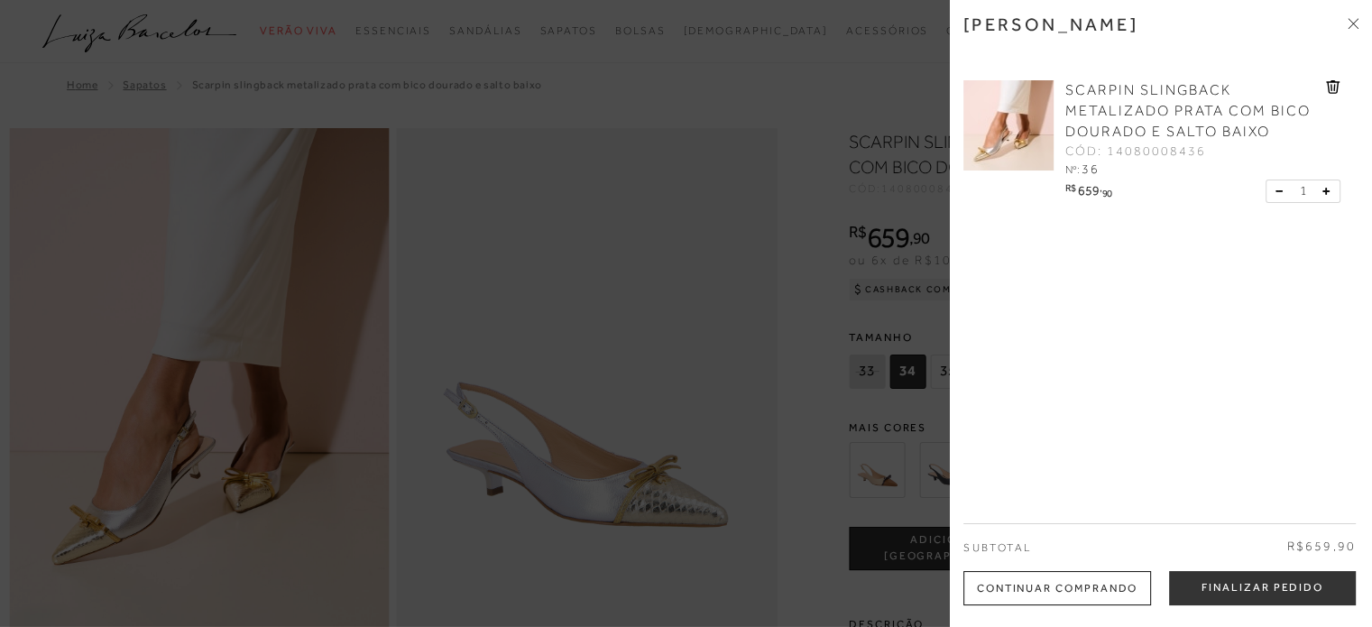
click at [998, 97] on img at bounding box center [1008, 125] width 90 height 90
click at [1352, 26] on icon at bounding box center [1353, 23] width 11 height 11
